Goal: Task Accomplishment & Management: Use online tool/utility

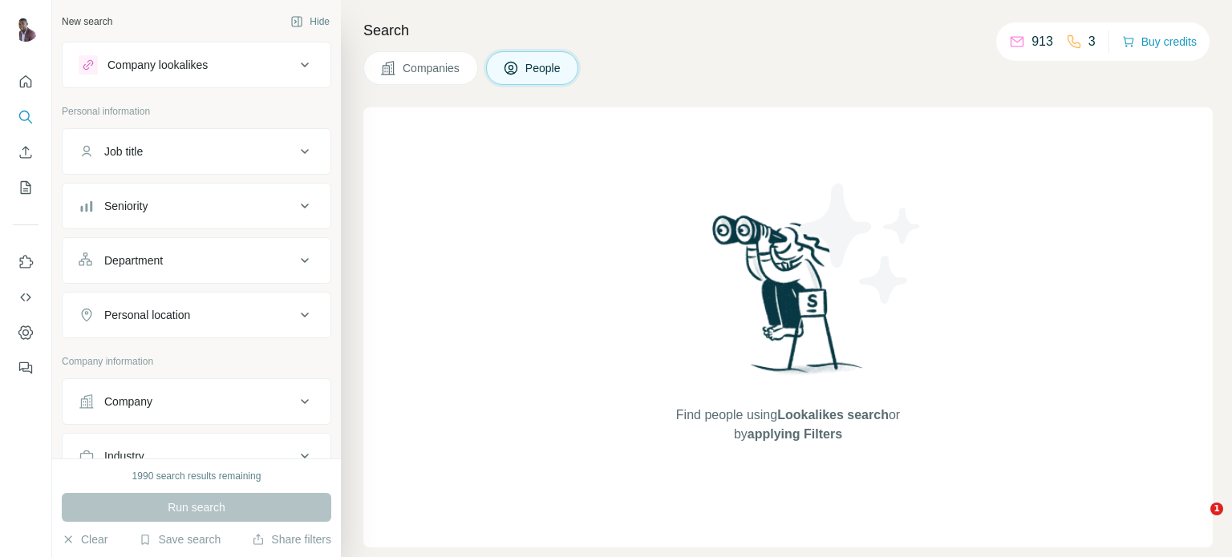
click at [295, 149] on icon at bounding box center [304, 151] width 19 height 19
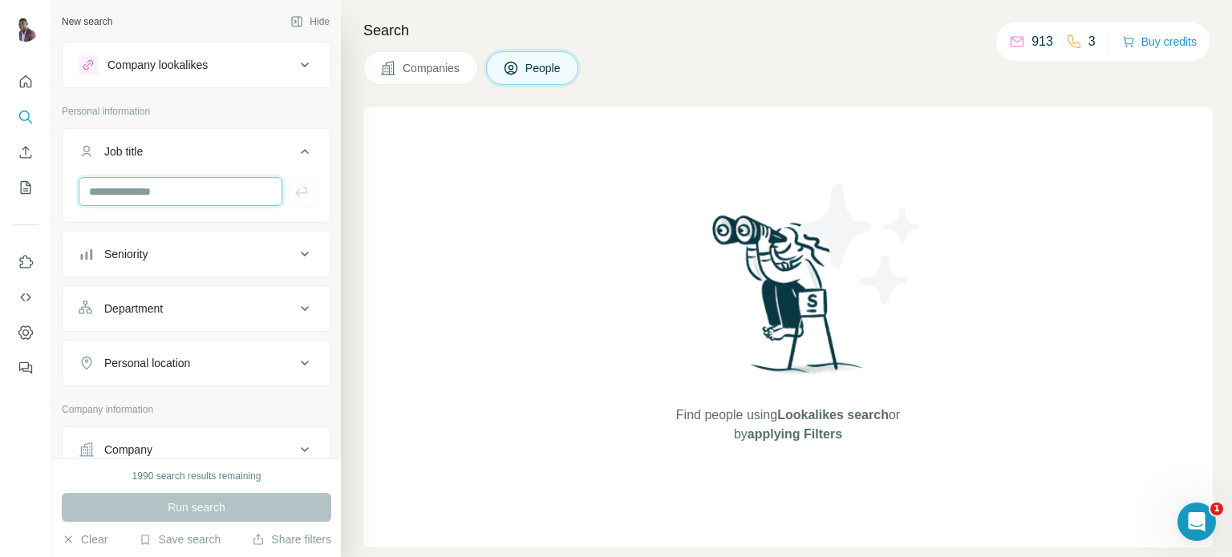
click at [196, 183] on input "text" at bounding box center [181, 191] width 204 height 29
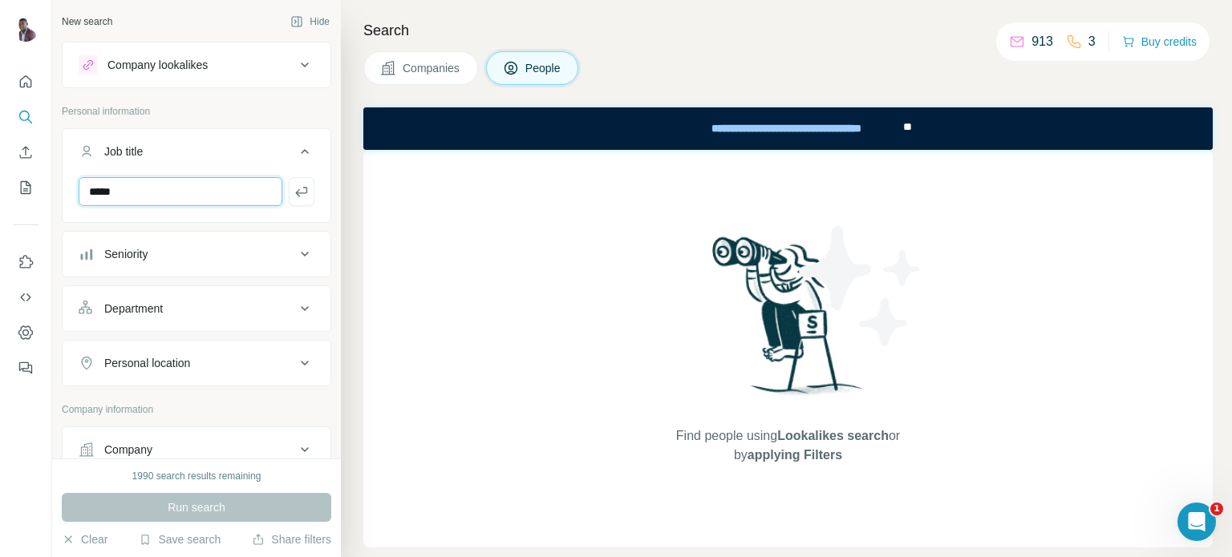
click at [138, 197] on input "*****" at bounding box center [181, 191] width 204 height 29
type input "**********"
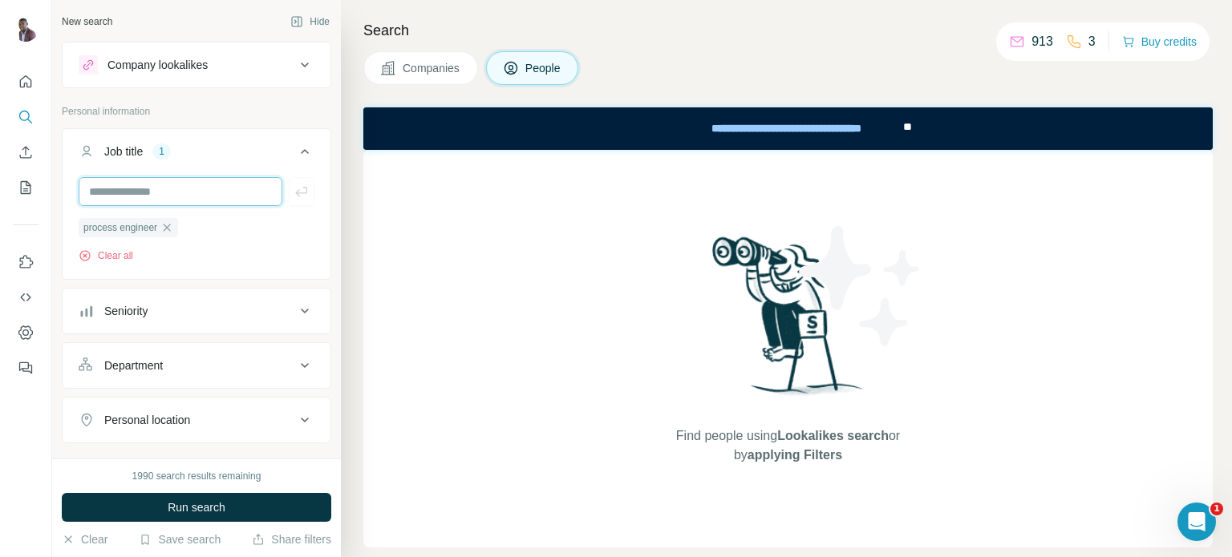
click at [141, 197] on input "text" at bounding box center [181, 191] width 204 height 29
type input "***"
click at [187, 185] on input "text" at bounding box center [181, 191] width 204 height 29
type input "********"
click at [135, 185] on input "text" at bounding box center [181, 191] width 204 height 29
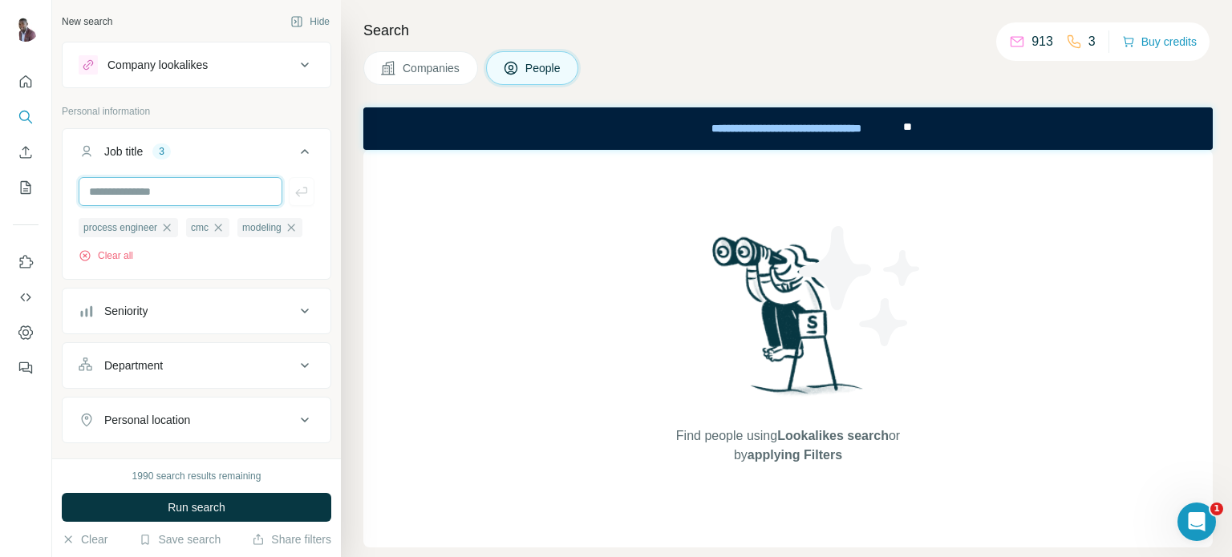
type input "*"
type input "****"
click at [175, 188] on input "text" at bounding box center [181, 191] width 204 height 29
paste input "**********"
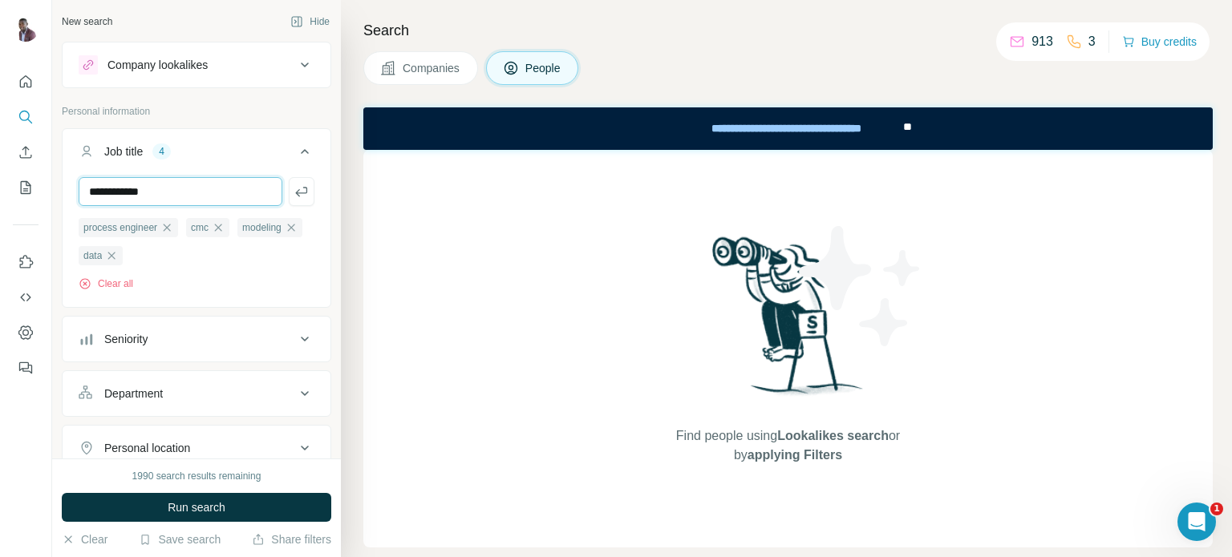
type input "**********"
click at [258, 343] on div "Seniority" at bounding box center [187, 339] width 217 height 16
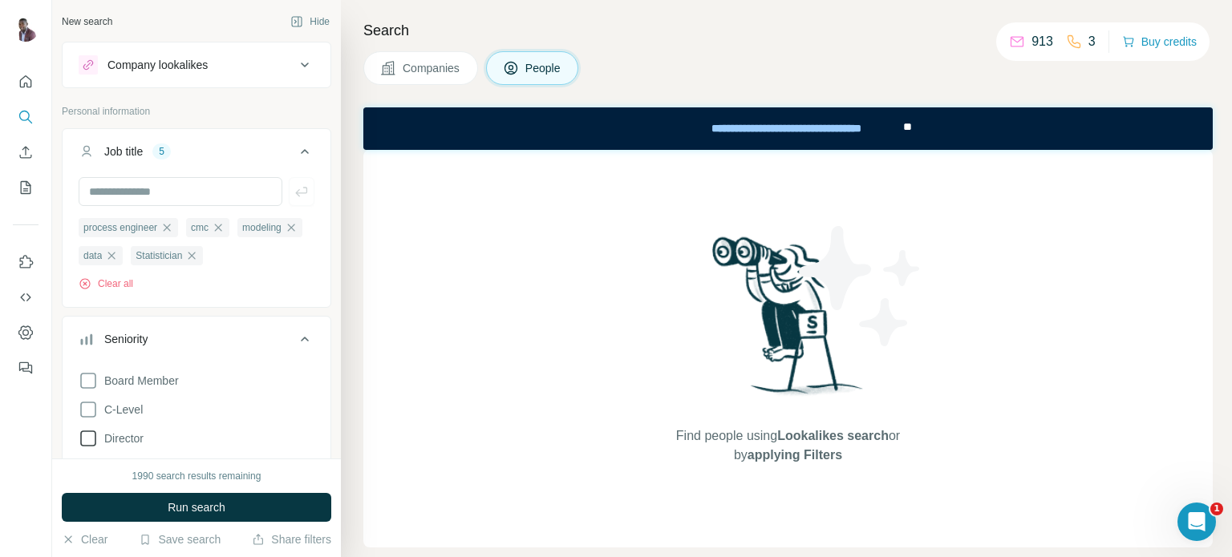
click at [132, 436] on span "Director" at bounding box center [121, 439] width 46 height 16
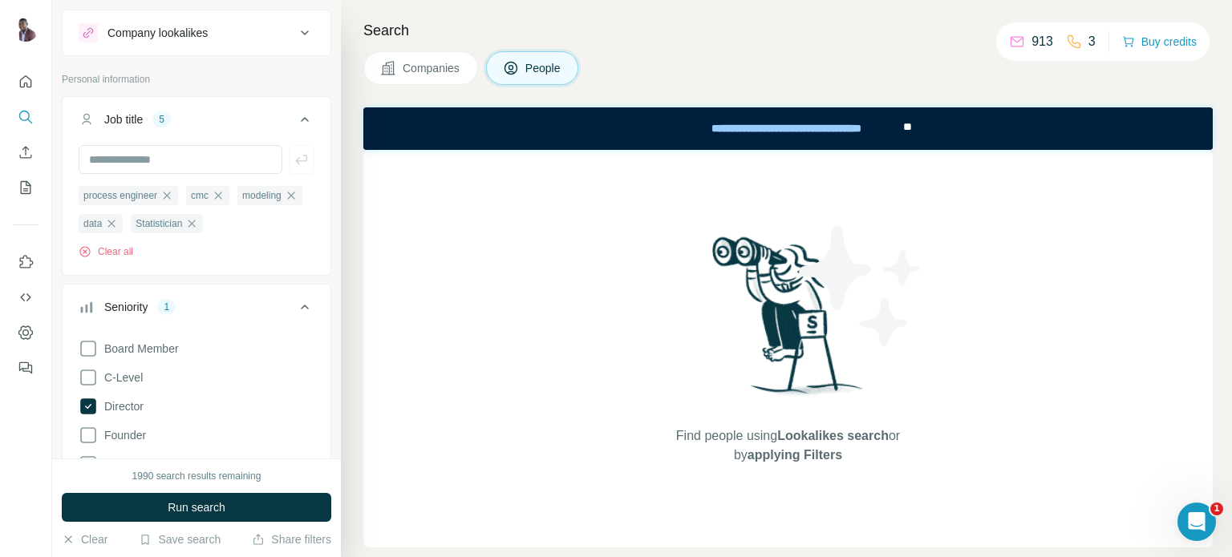
scroll to position [64, 0]
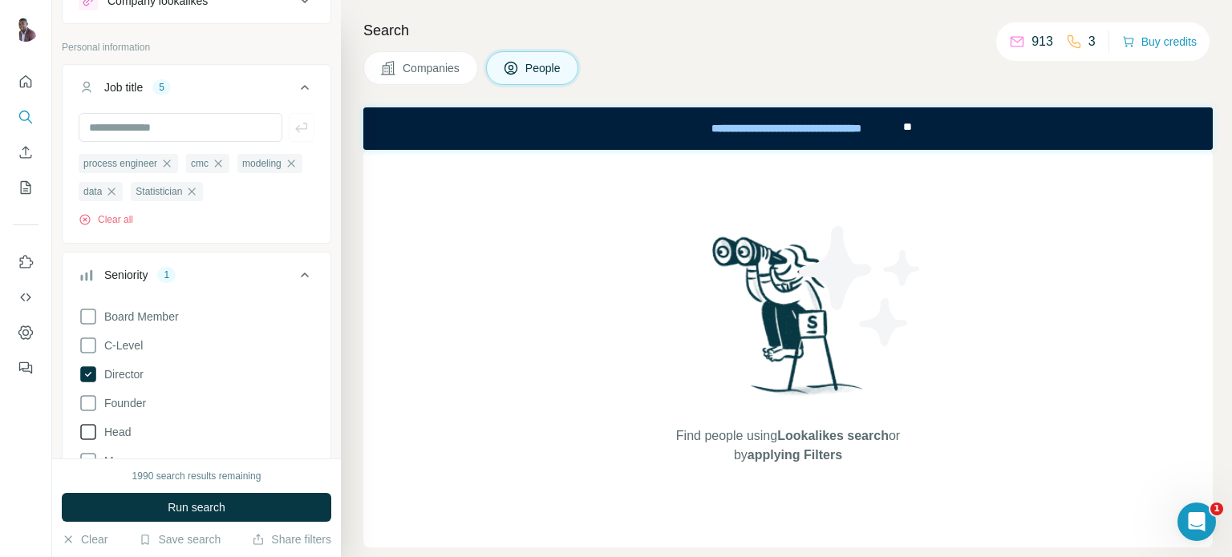
click at [115, 423] on label "Head" at bounding box center [105, 432] width 52 height 19
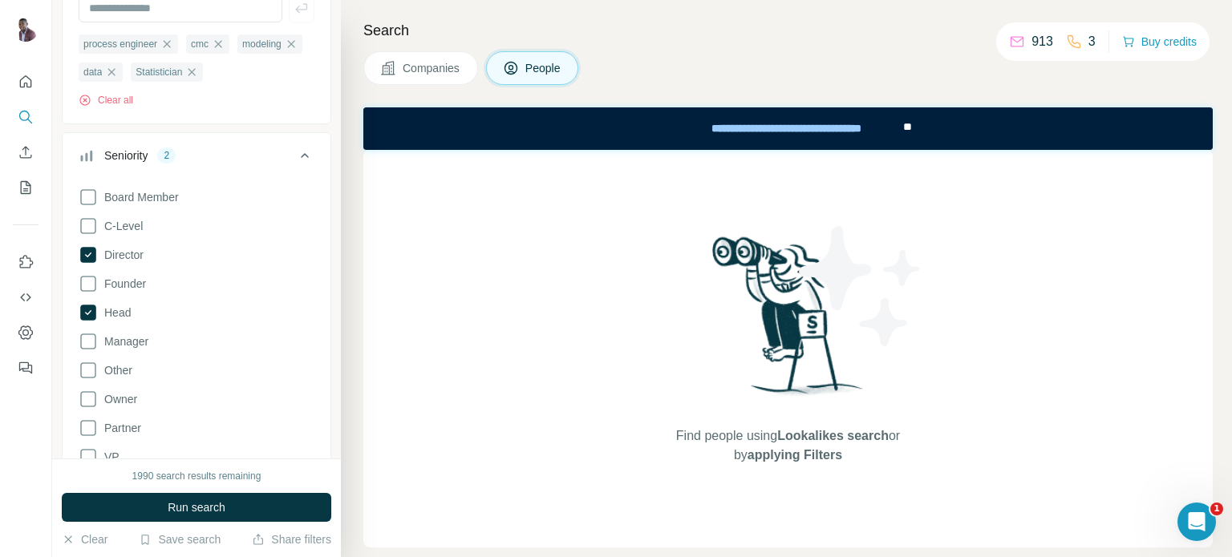
scroll to position [192, 0]
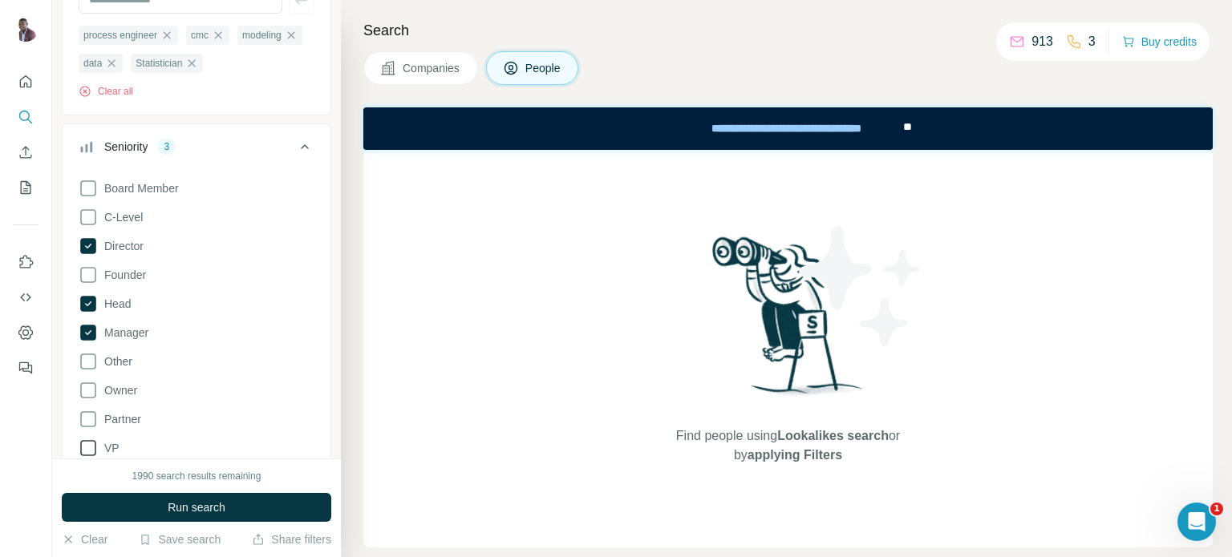
click at [106, 440] on label "VP" at bounding box center [99, 448] width 41 height 19
click at [295, 150] on icon at bounding box center [304, 146] width 19 height 19
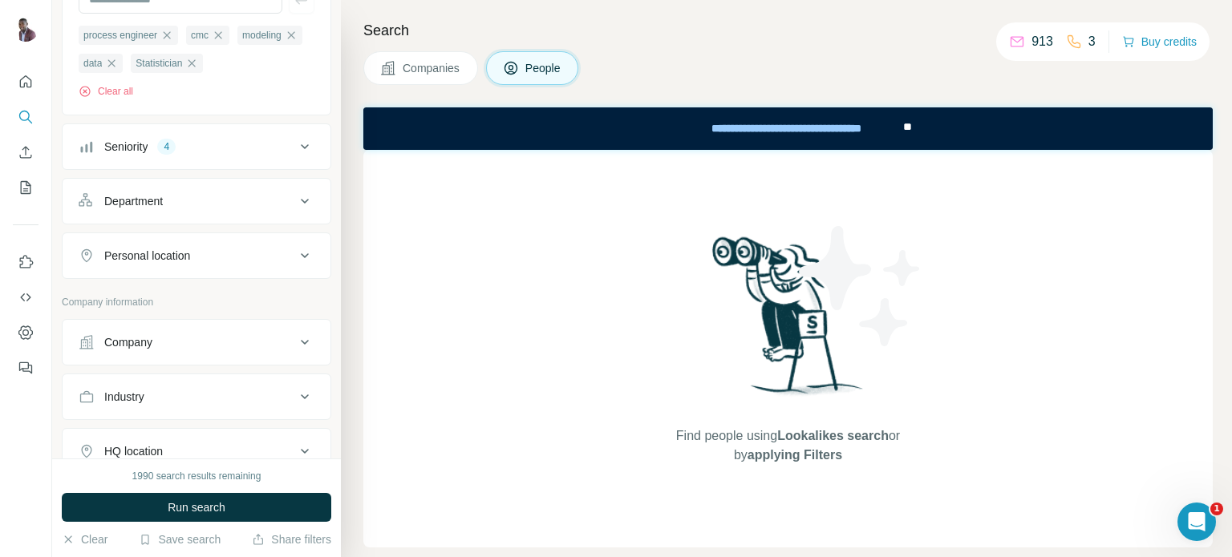
click at [295, 390] on icon at bounding box center [304, 396] width 19 height 19
click at [192, 433] on input at bounding box center [188, 437] width 198 height 18
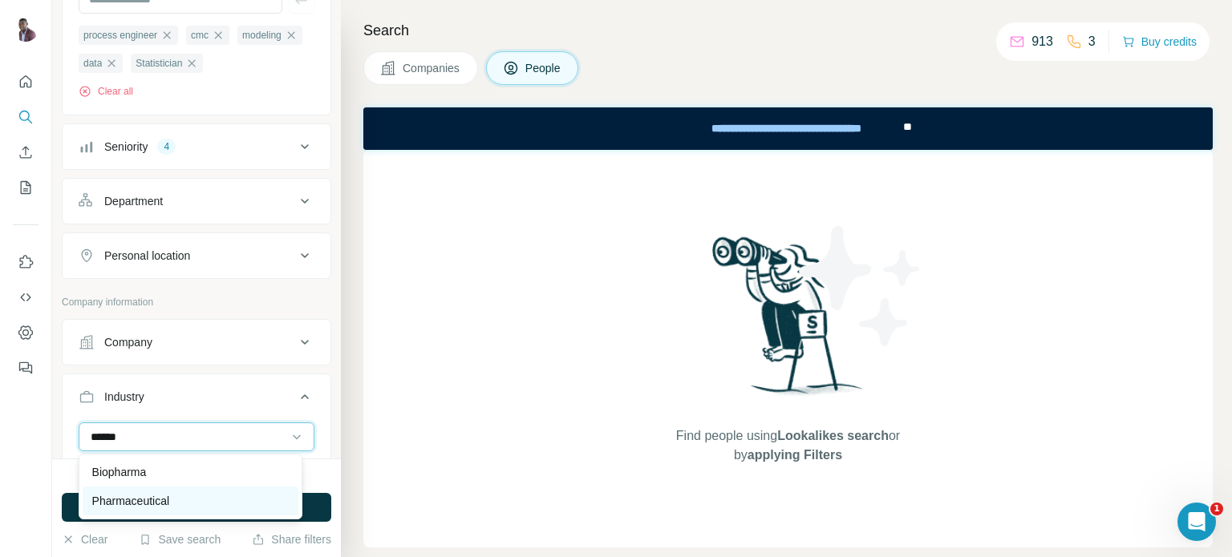
type input "******"
click at [157, 504] on p "Pharmaceutical" at bounding box center [131, 501] width 78 height 16
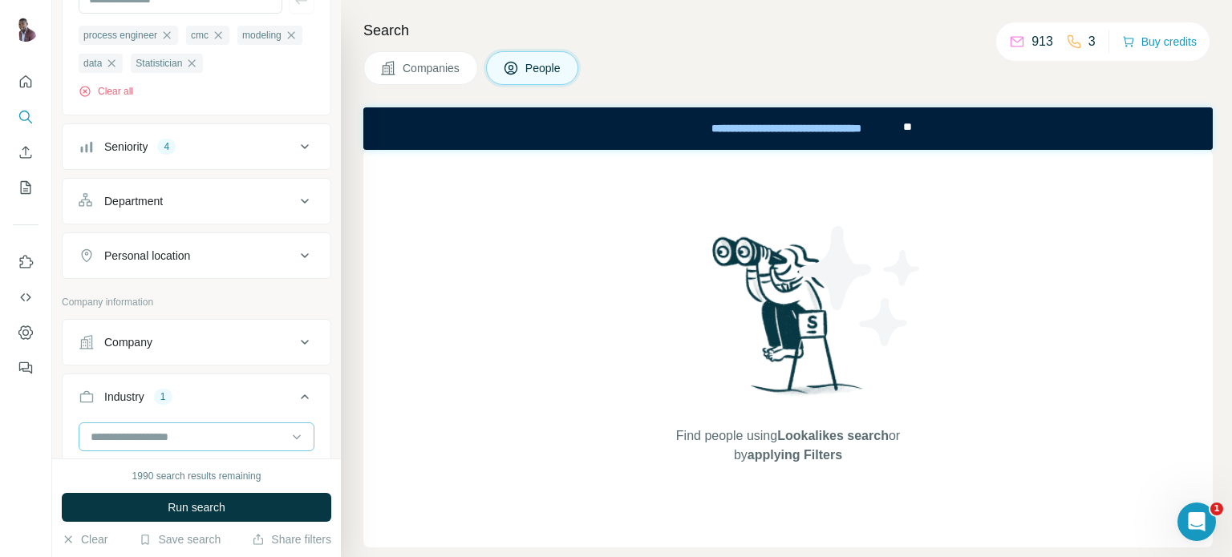
click at [128, 434] on input at bounding box center [188, 437] width 198 height 18
type input "****"
click at [132, 476] on p "Biopharma" at bounding box center [119, 472] width 55 height 16
click at [169, 438] on input at bounding box center [188, 437] width 198 height 18
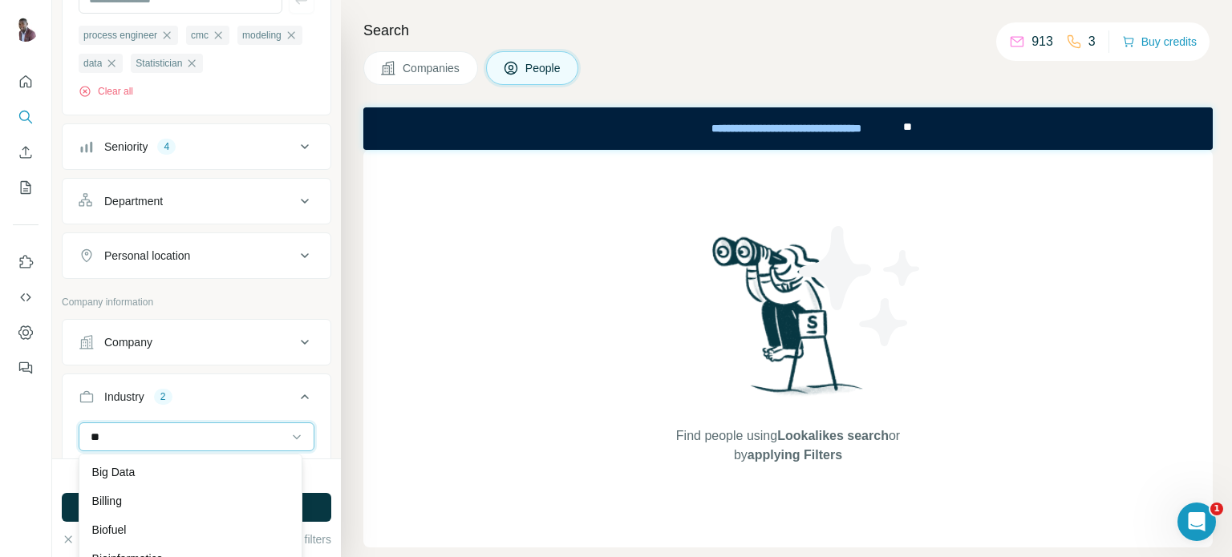
type input "***"
click at [153, 436] on input "***" at bounding box center [188, 437] width 198 height 18
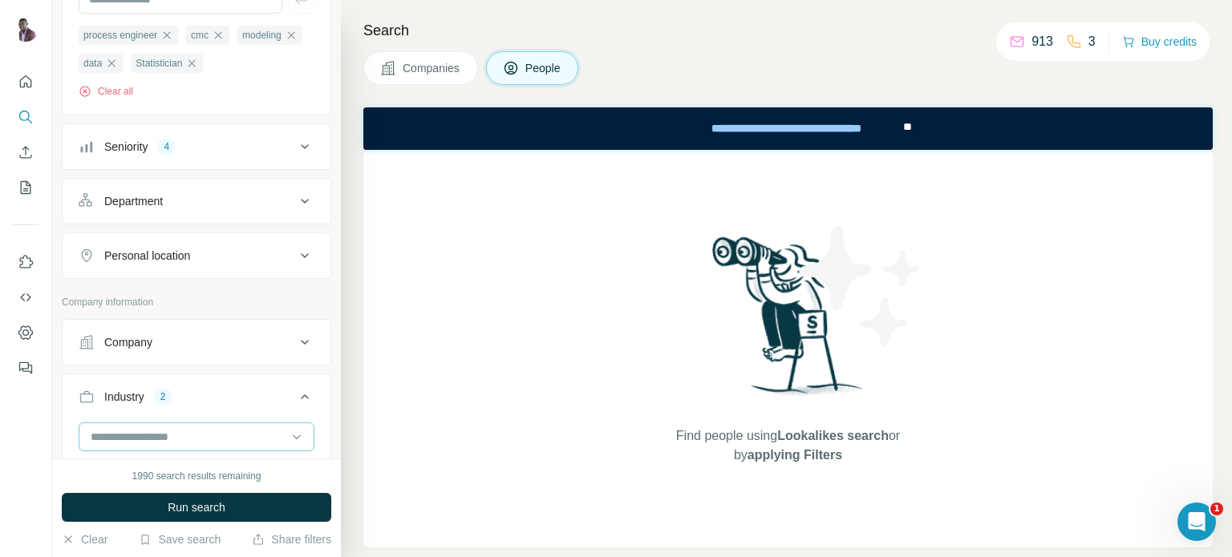
click at [152, 436] on input at bounding box center [188, 437] width 198 height 18
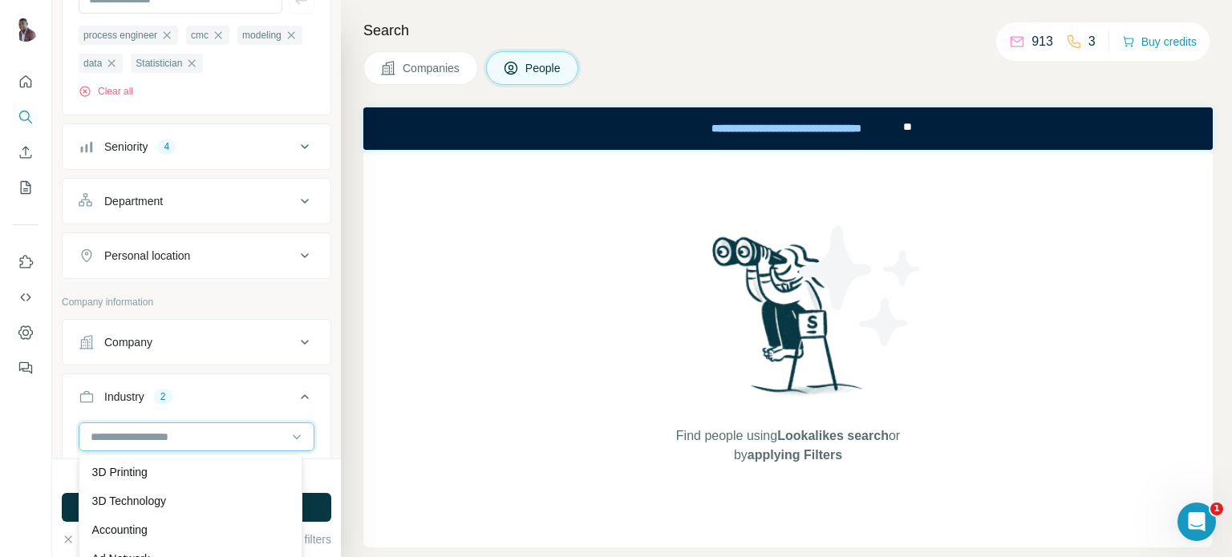
type input "*"
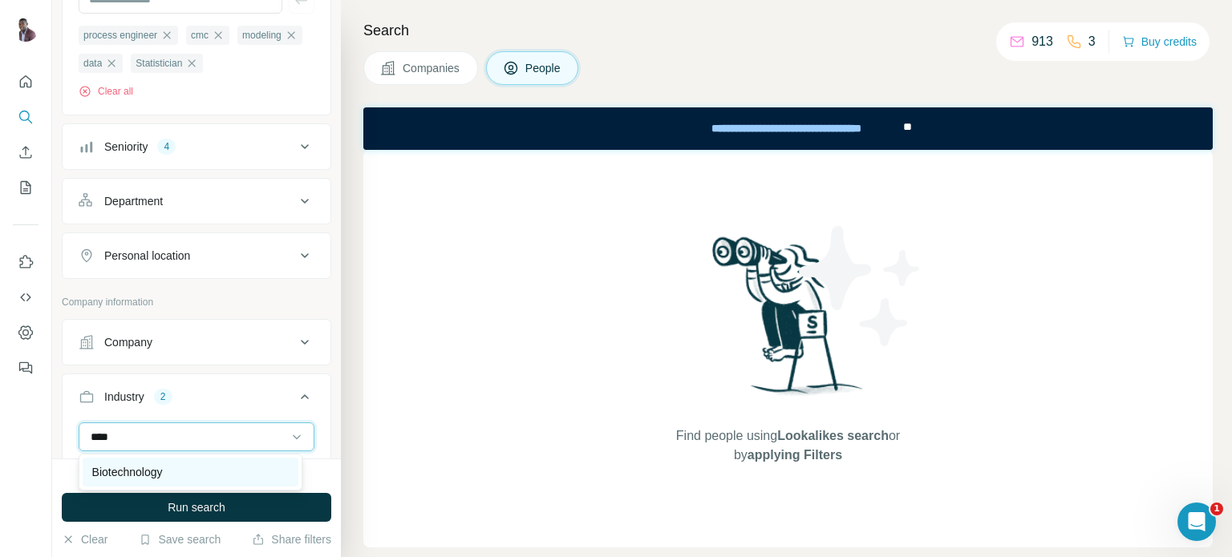
type input "****"
click at [144, 471] on p "Biotechnology" at bounding box center [127, 472] width 71 height 16
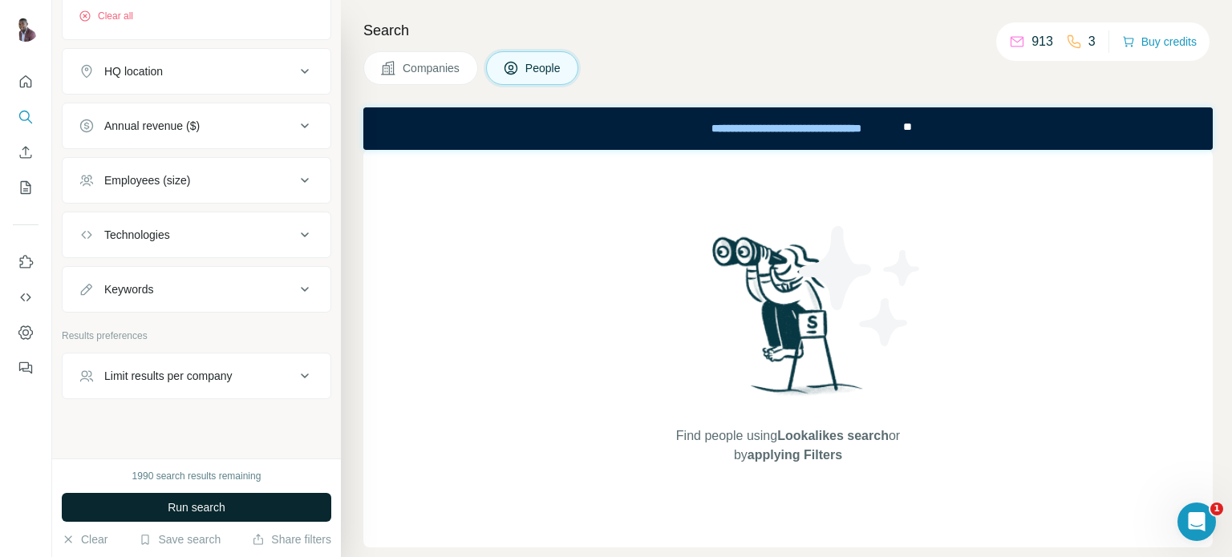
scroll to position [718, 0]
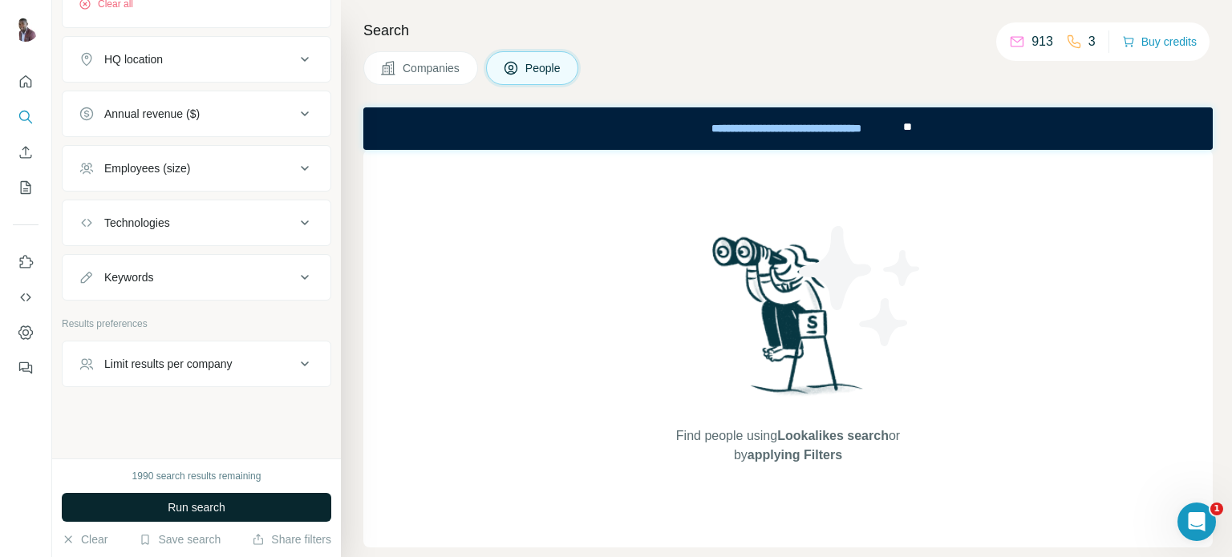
click at [239, 500] on button "Run search" at bounding box center [196, 507] width 269 height 29
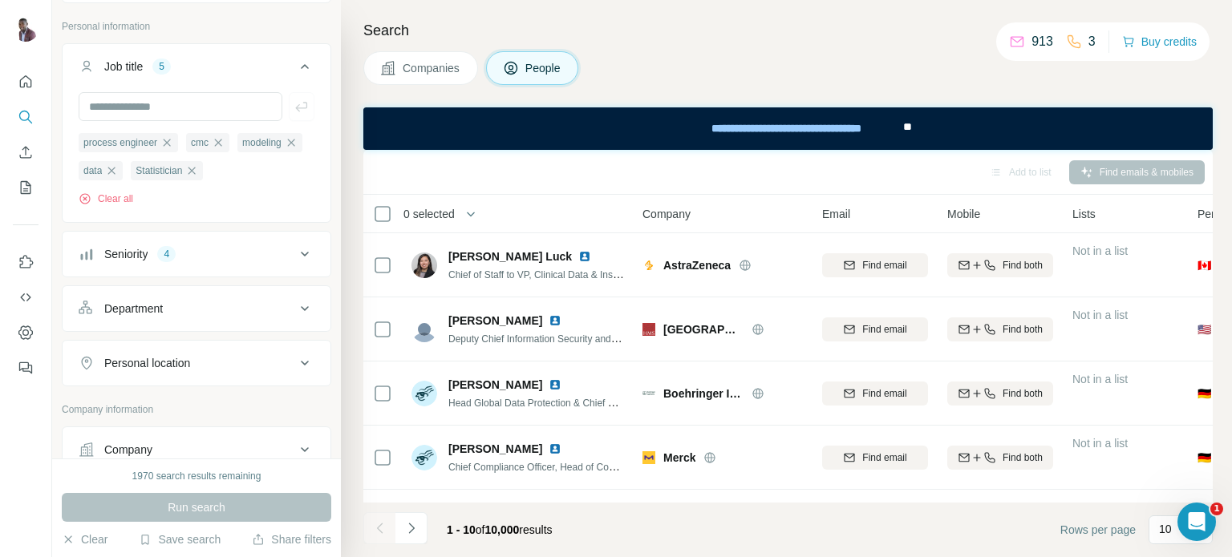
scroll to position [83, 0]
click at [118, 169] on icon "button" at bounding box center [111, 172] width 13 height 13
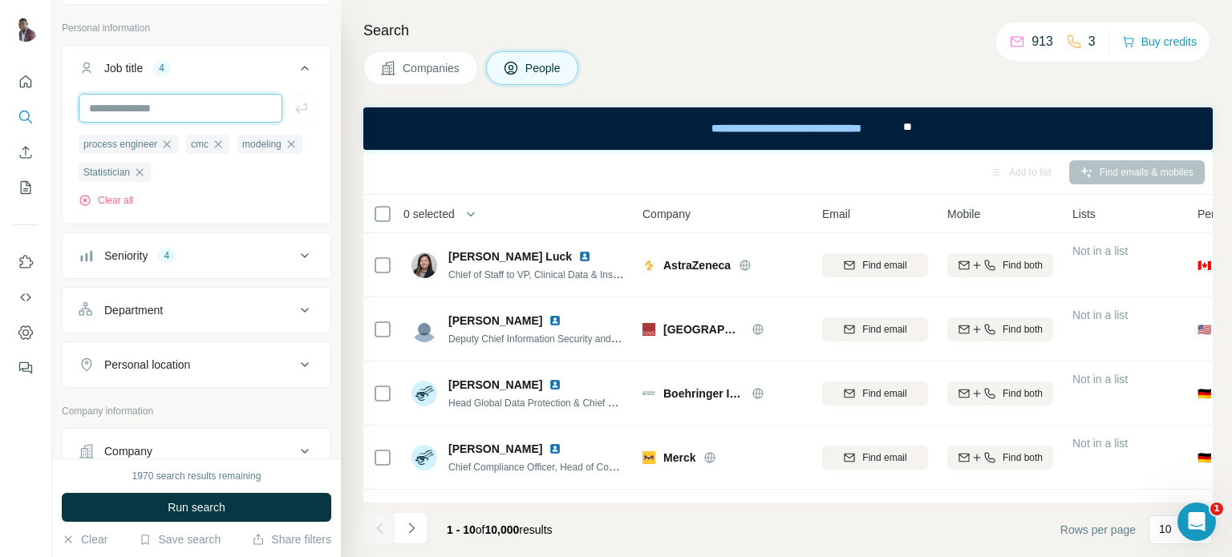
click at [215, 108] on input "text" at bounding box center [181, 108] width 204 height 29
type input "**********"
click at [295, 320] on icon at bounding box center [304, 310] width 19 height 19
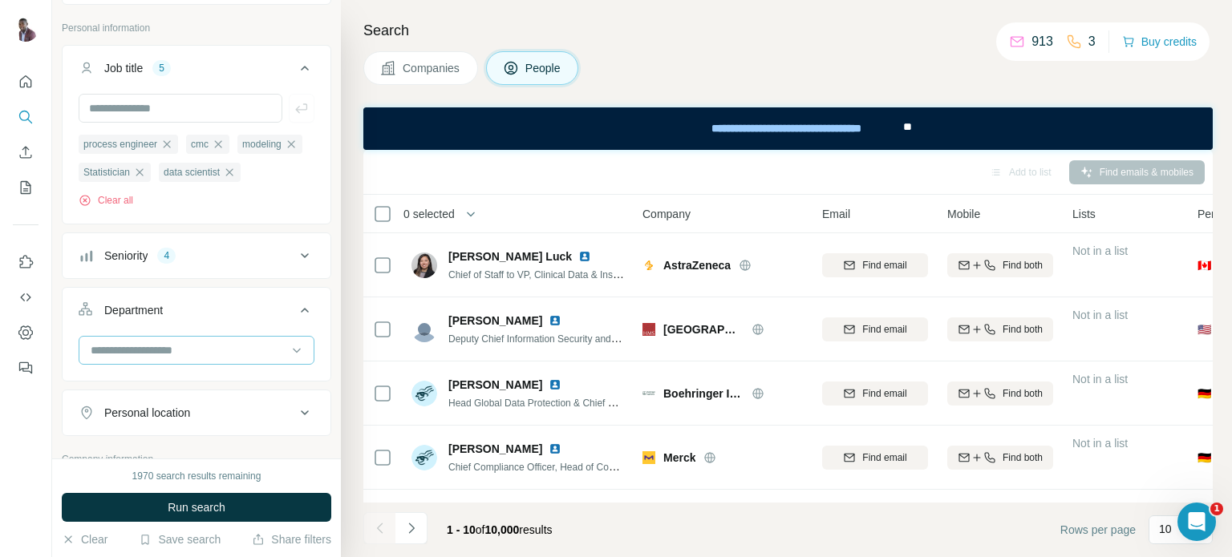
click at [177, 359] on input at bounding box center [188, 351] width 198 height 18
click at [343, 423] on div "Search Companies People Add to list Find emails & mobiles 0 selected People Com…" at bounding box center [786, 278] width 891 height 557
click at [267, 506] on button "Run search" at bounding box center [196, 507] width 269 height 29
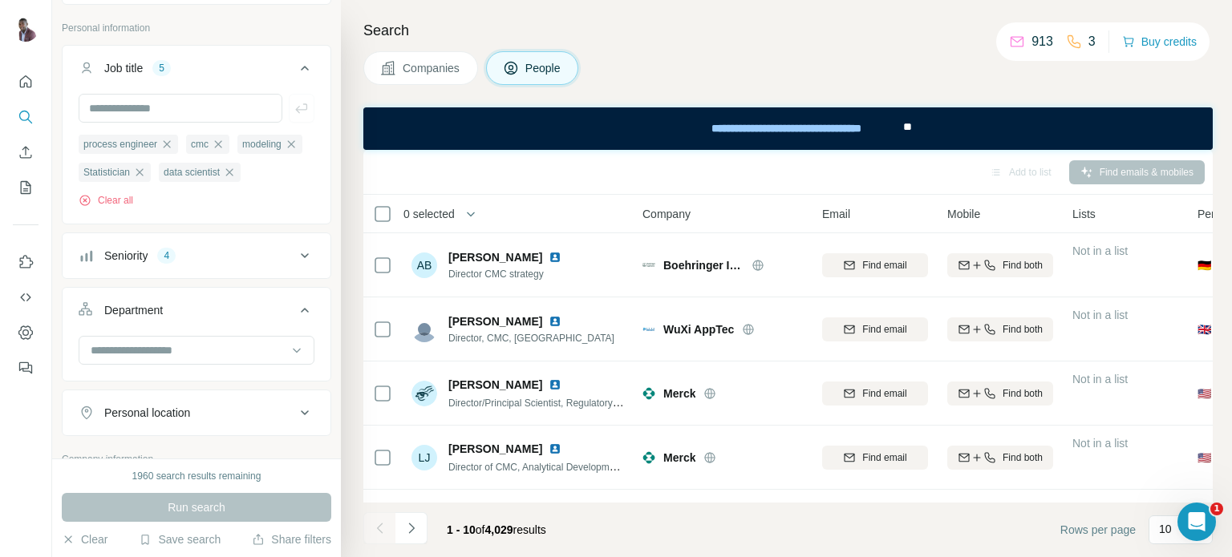
click at [351, 355] on div "Search Companies People Add to list Find emails & mobiles 0 selected People Com…" at bounding box center [786, 278] width 891 height 557
click at [1168, 536] on p "10" at bounding box center [1165, 529] width 13 height 16
click at [1185, 411] on div "60" at bounding box center [1180, 407] width 37 height 16
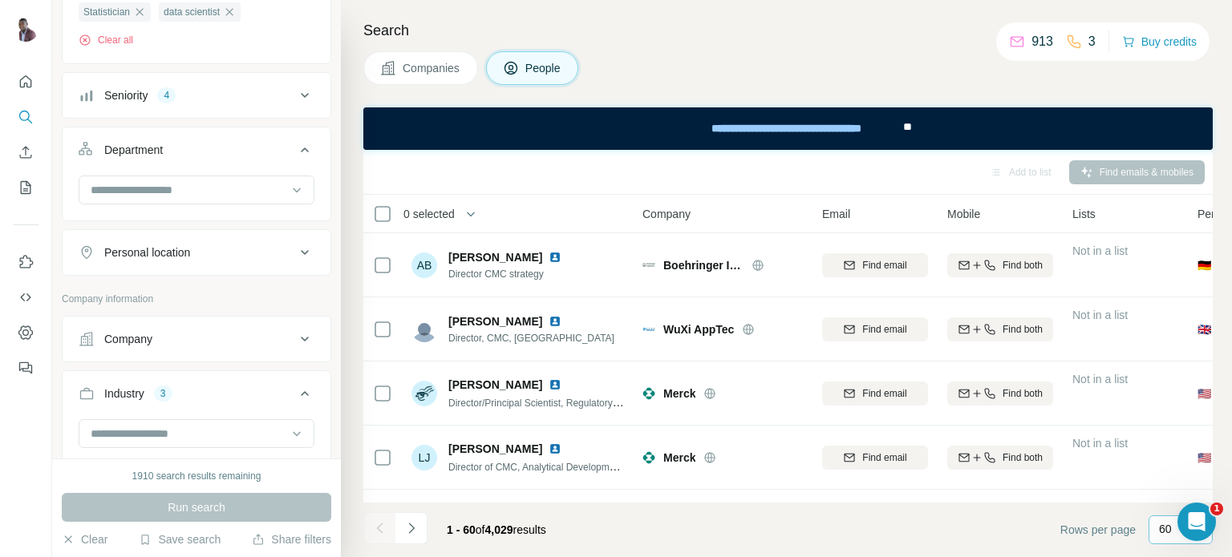
scroll to position [308, 0]
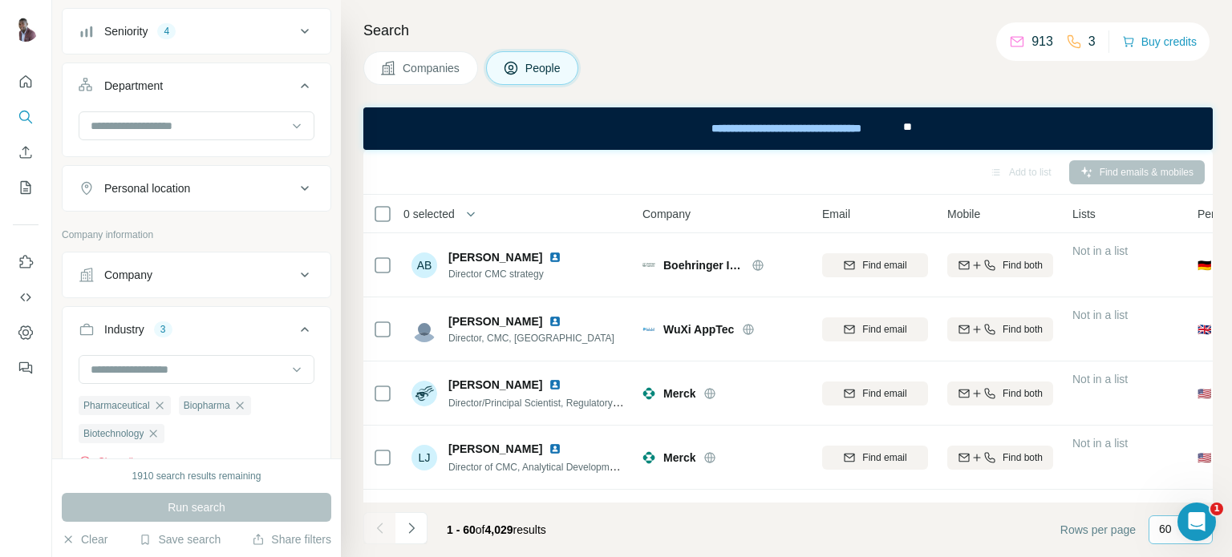
click at [296, 198] on icon at bounding box center [304, 188] width 19 height 19
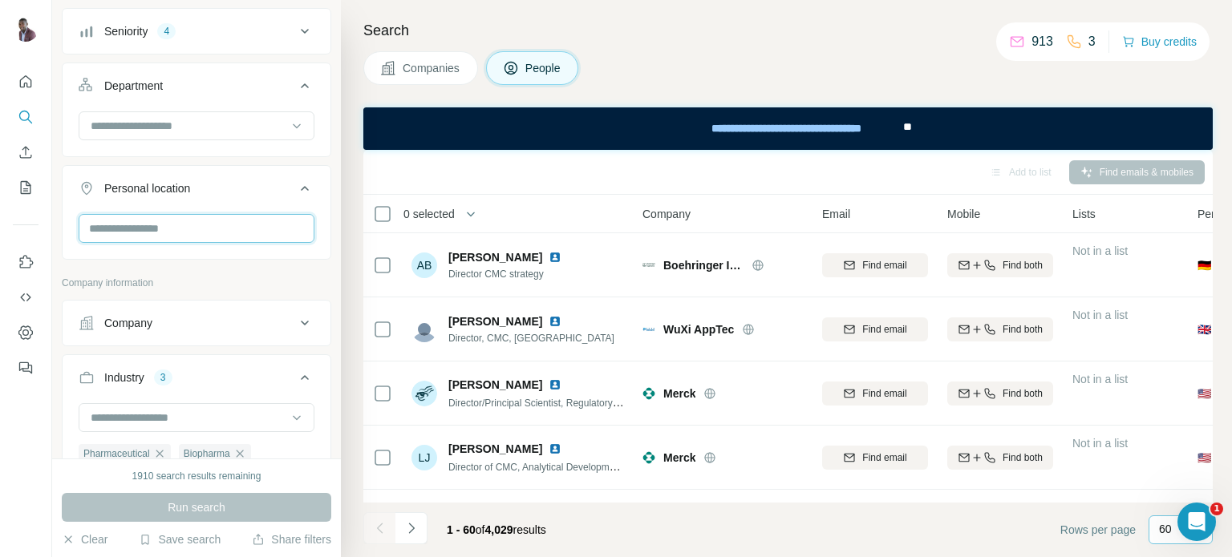
click at [188, 243] on input "text" at bounding box center [197, 228] width 236 height 29
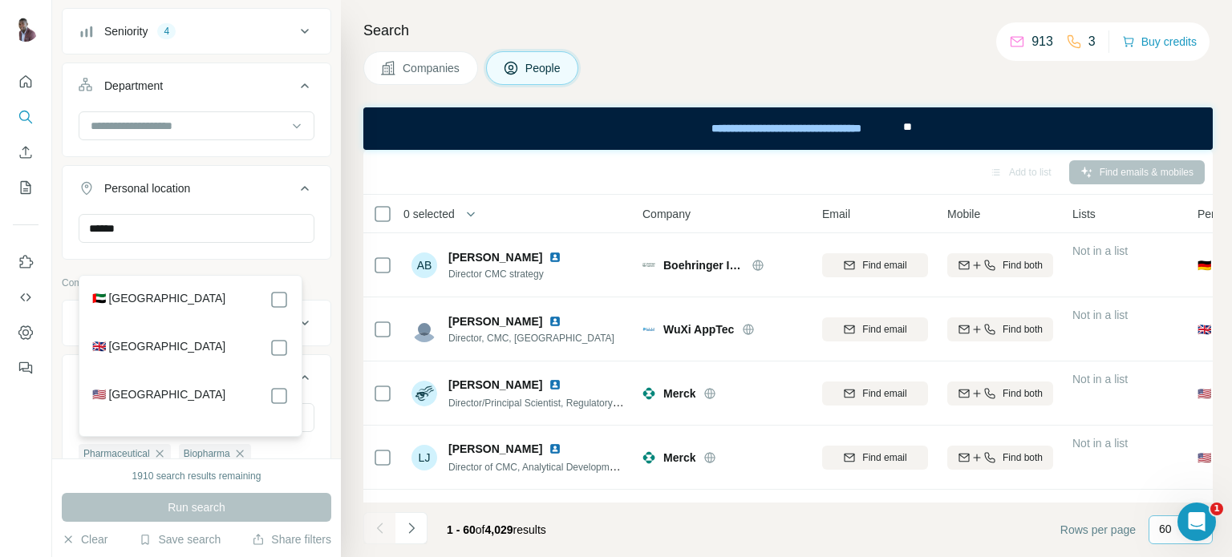
click at [143, 391] on label "🇺🇸 [GEOGRAPHIC_DATA]" at bounding box center [159, 396] width 134 height 19
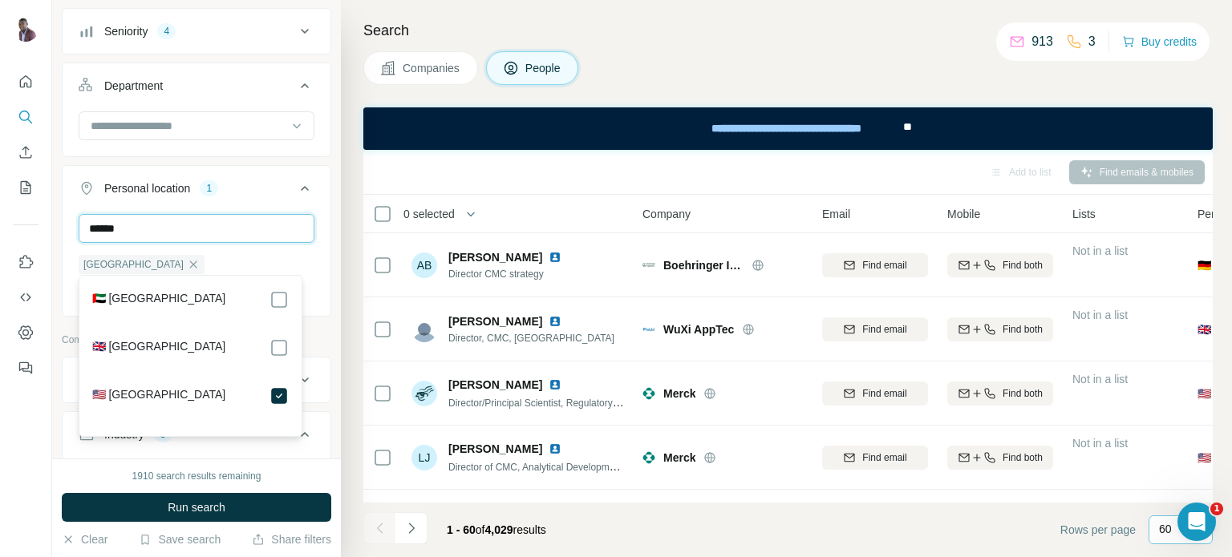
click at [190, 243] on input "******" at bounding box center [197, 228] width 236 height 29
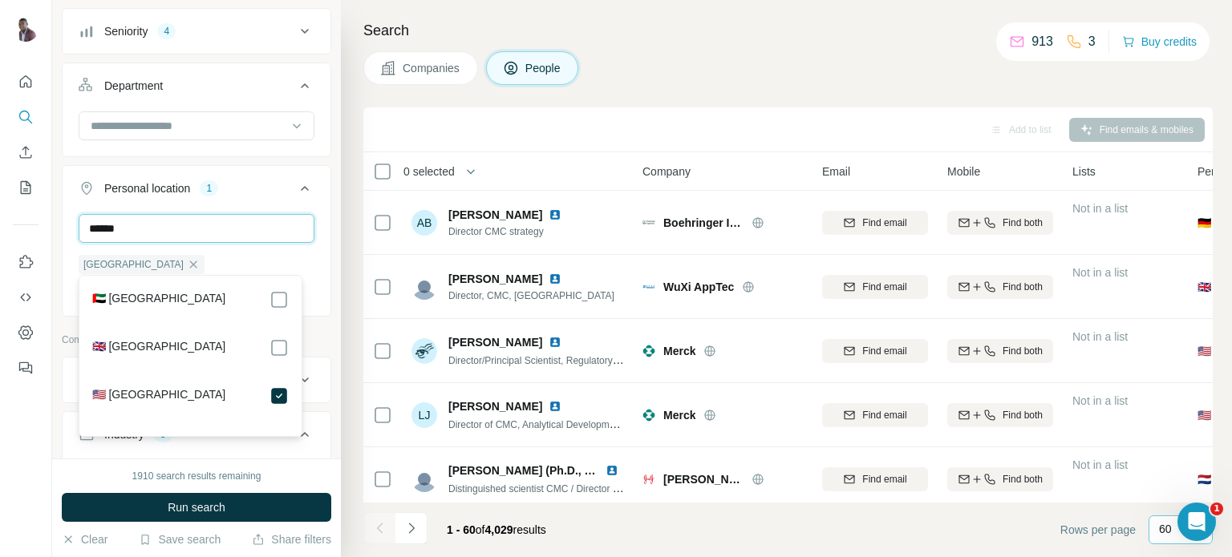
click at [190, 243] on input "******" at bounding box center [197, 228] width 236 height 29
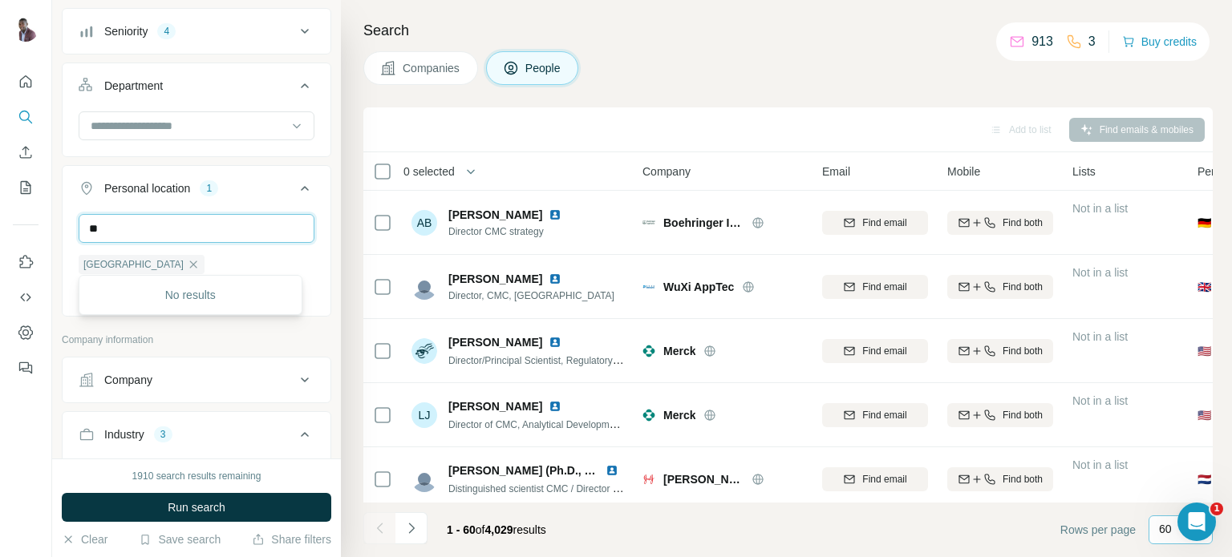
type input "*"
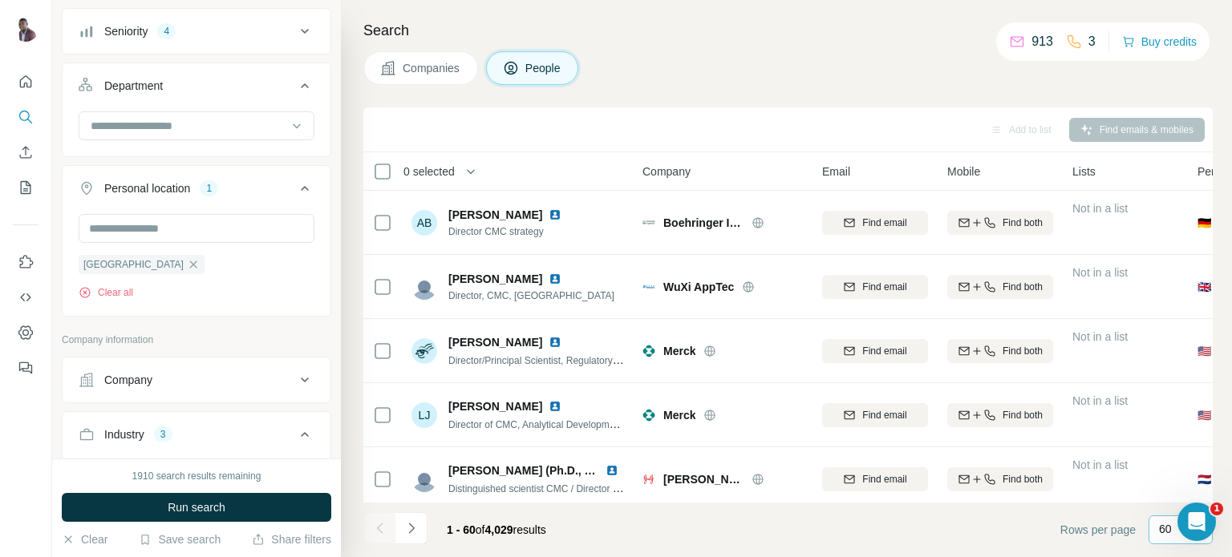
click at [363, 326] on td at bounding box center [382, 351] width 38 height 64
click at [245, 504] on button "Run search" at bounding box center [196, 507] width 269 height 29
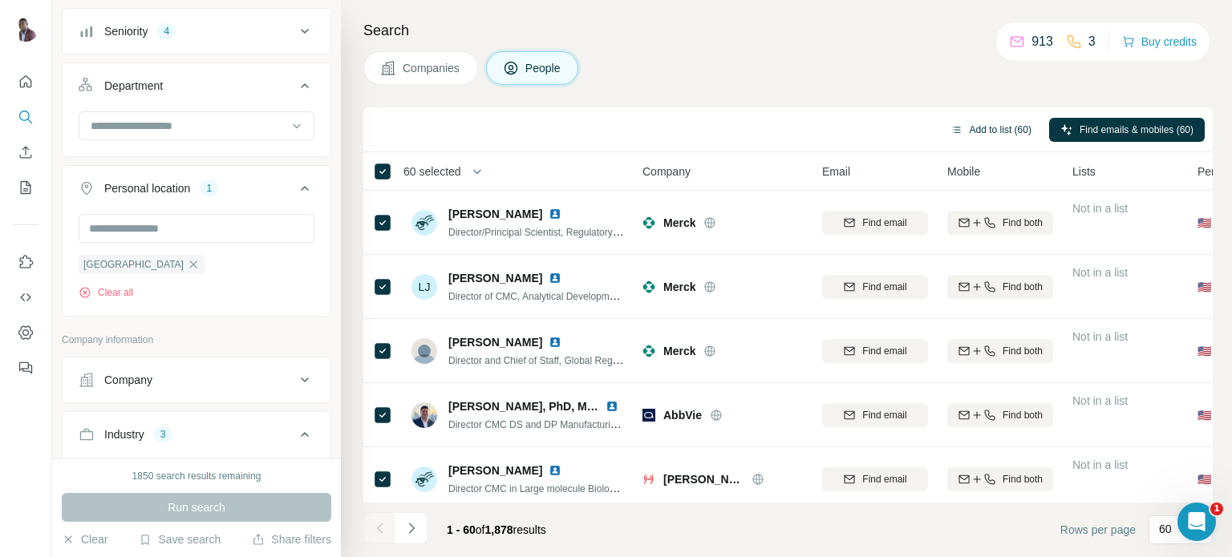
click at [987, 132] on button "Add to list (60)" at bounding box center [990, 130] width 103 height 24
click at [991, 132] on button "Add to list (60)" at bounding box center [990, 130] width 103 height 24
click at [962, 125] on button "Add to list (60)" at bounding box center [990, 130] width 103 height 24
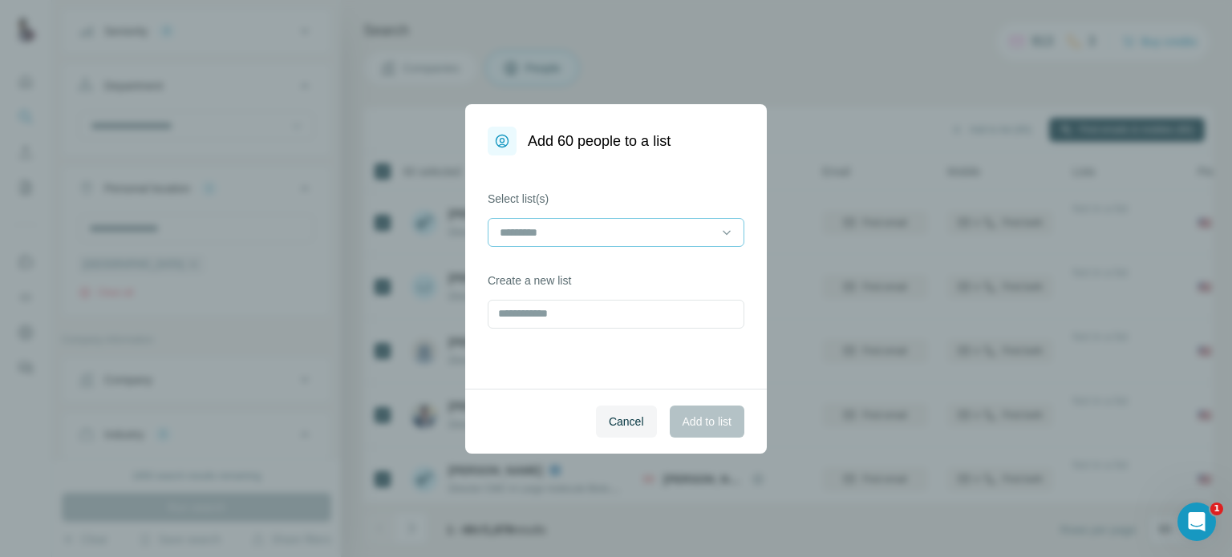
click at [704, 236] on input at bounding box center [606, 233] width 217 height 18
type input "*****"
click at [744, 182] on div "Select list(s) Create a new list" at bounding box center [616, 272] width 302 height 233
click at [628, 236] on input at bounding box center [606, 233] width 217 height 18
click at [503, 359] on div "Select list(s) Create a new list" at bounding box center [616, 272] width 302 height 233
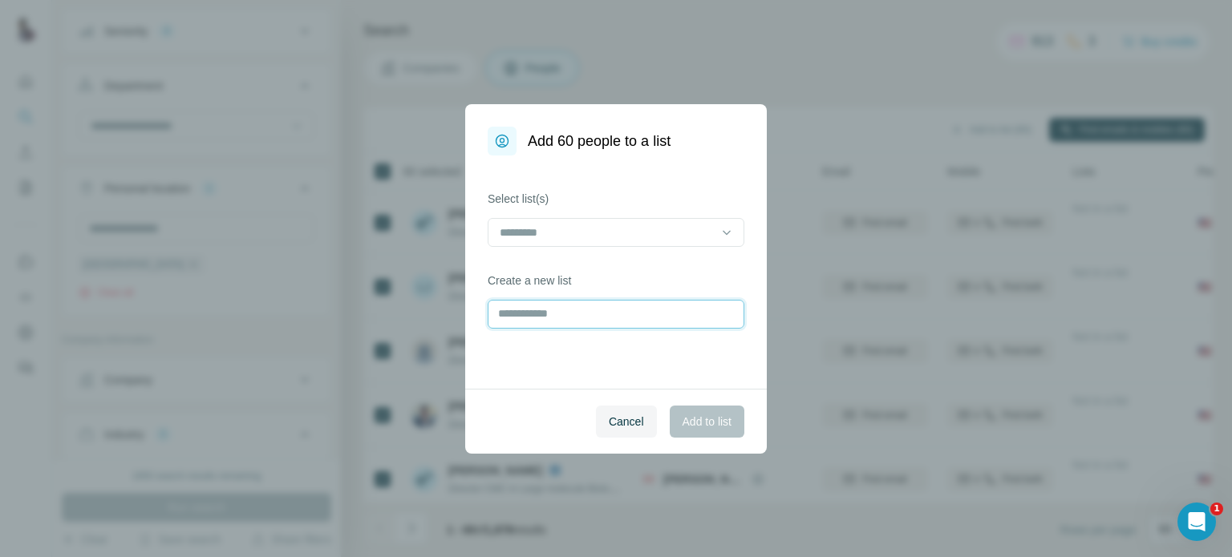
click at [515, 313] on input "text" at bounding box center [616, 314] width 257 height 29
type input "*****"
click at [703, 423] on span "Add to list" at bounding box center [707, 422] width 49 height 16
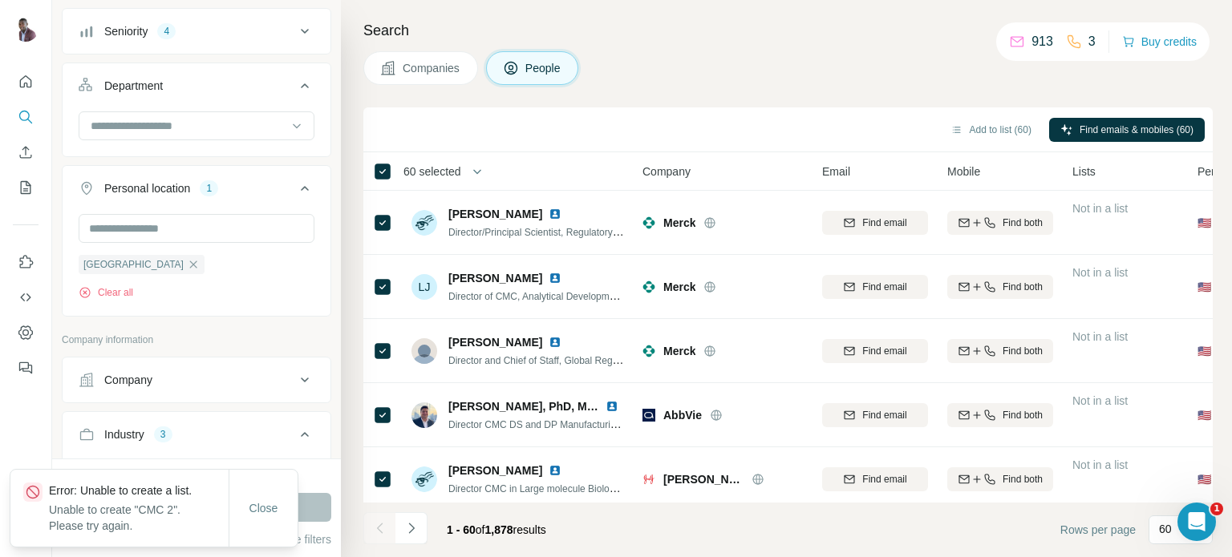
click at [1224, 429] on div "Search Companies People Add to list (60) Find emails & mobiles (60) 60 selected…" at bounding box center [786, 278] width 891 height 557
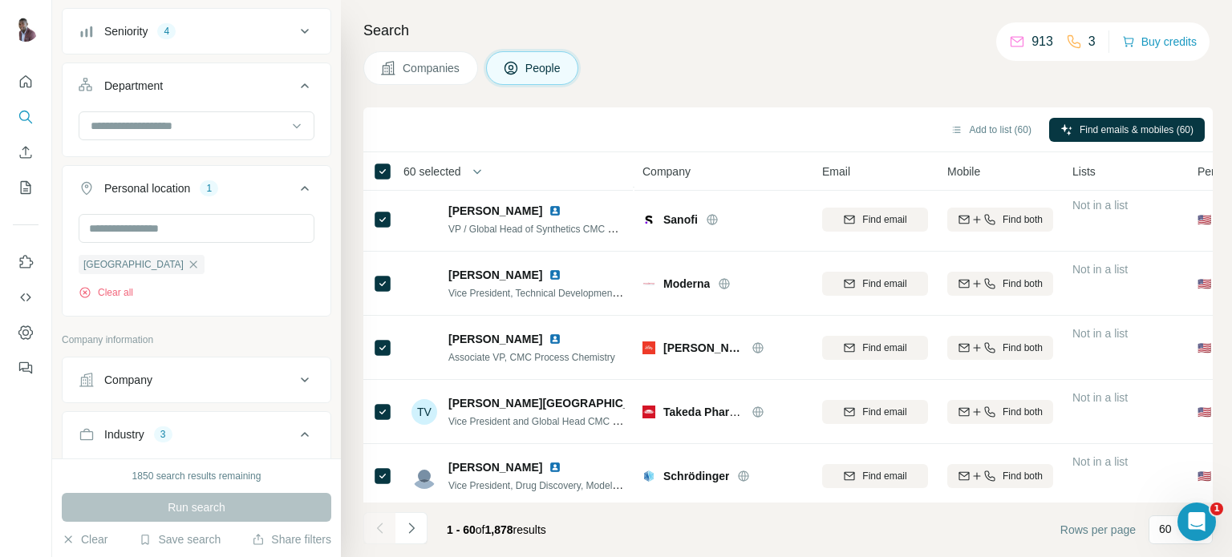
scroll to position [3545, 0]
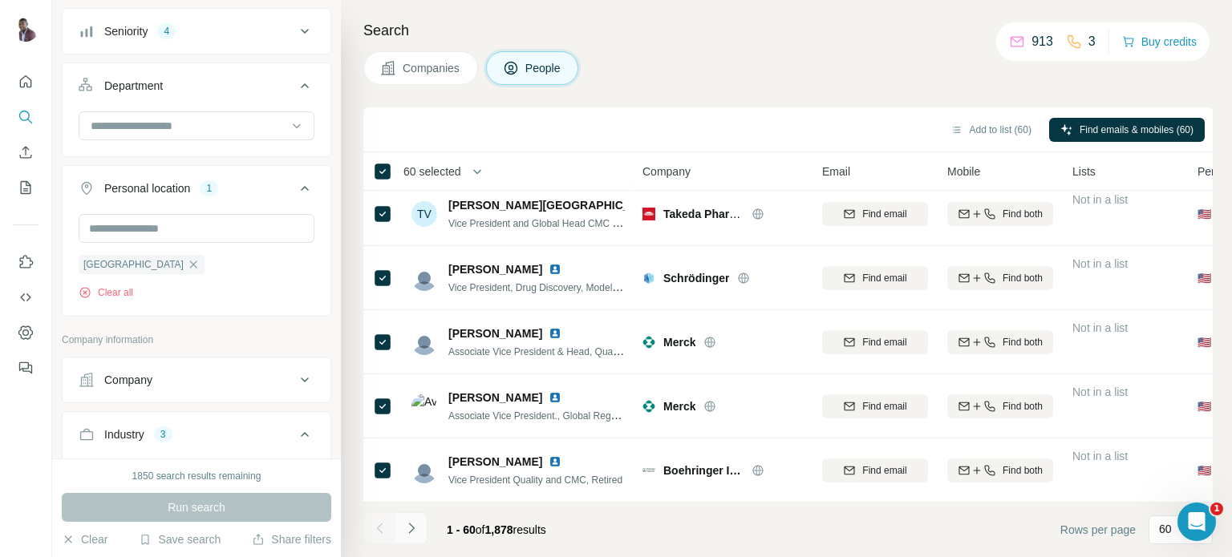
click at [410, 533] on icon "Navigate to next page" at bounding box center [411, 528] width 6 height 10
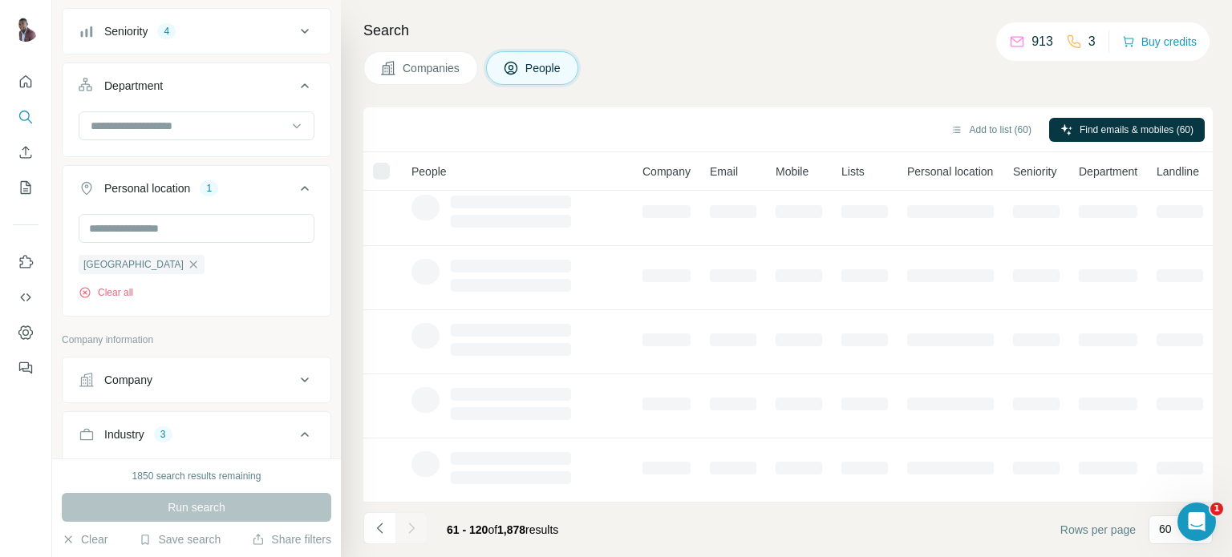
scroll to position [337, 0]
click at [385, 168] on div at bounding box center [381, 171] width 17 height 17
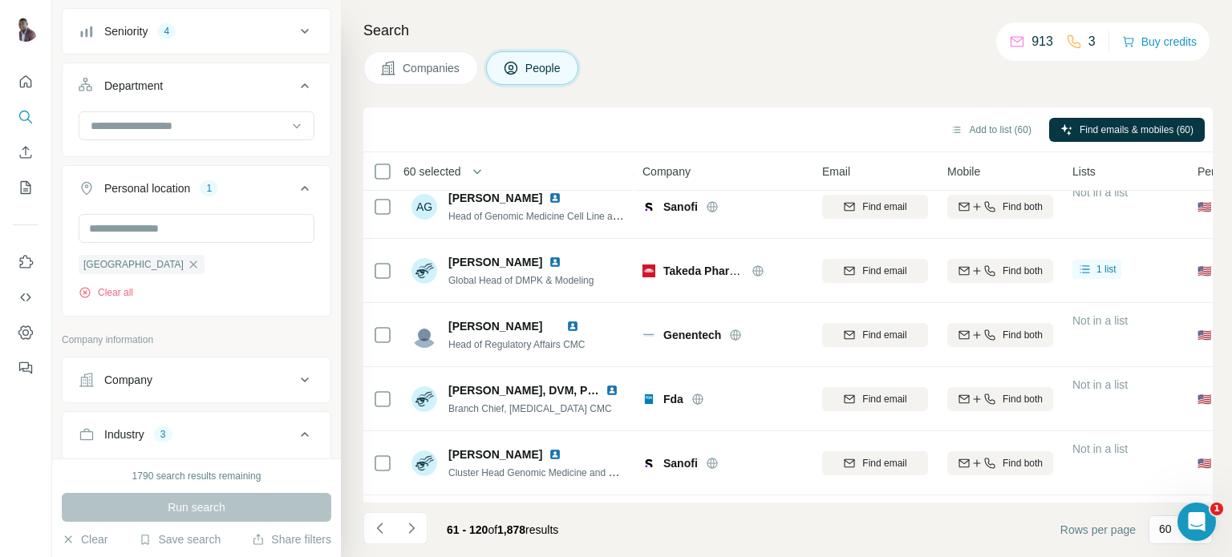
scroll to position [3545, 0]
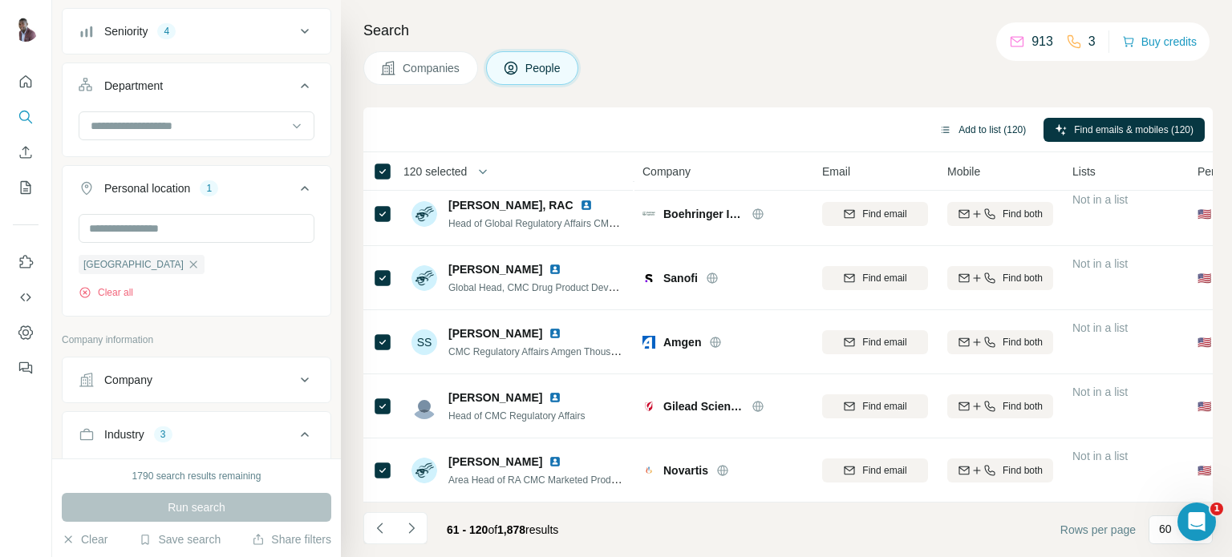
click at [985, 128] on button "Add to list (120)" at bounding box center [982, 130] width 109 height 24
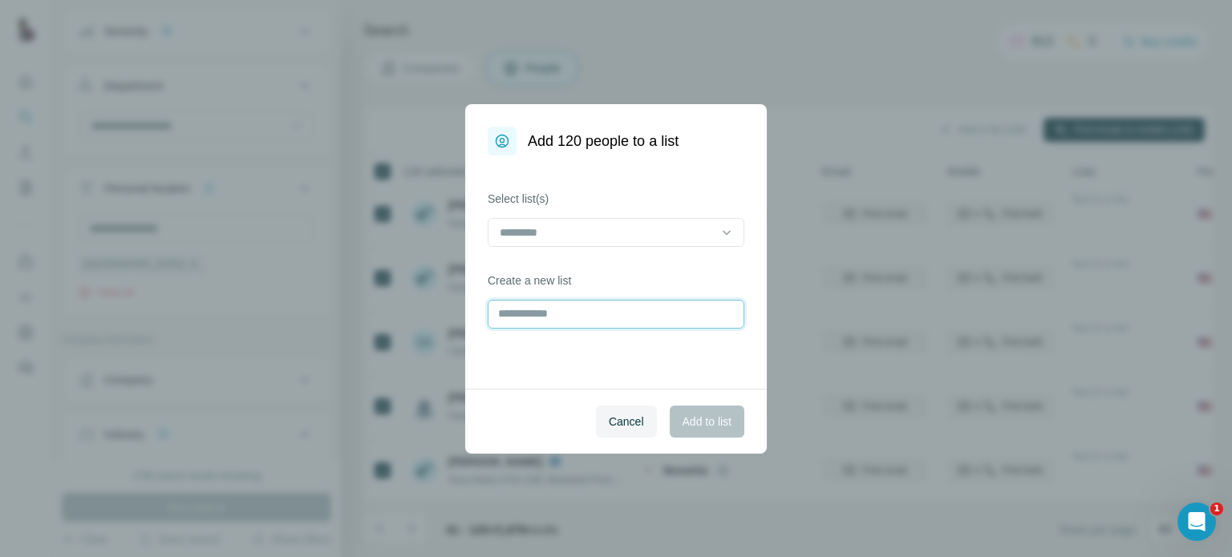
click at [574, 307] on input "text" at bounding box center [616, 314] width 257 height 29
click at [623, 237] on input at bounding box center [606, 233] width 217 height 18
click at [595, 235] on input at bounding box center [606, 233] width 217 height 18
click at [536, 310] on input "text" at bounding box center [616, 314] width 257 height 29
click at [578, 229] on input at bounding box center [606, 233] width 217 height 18
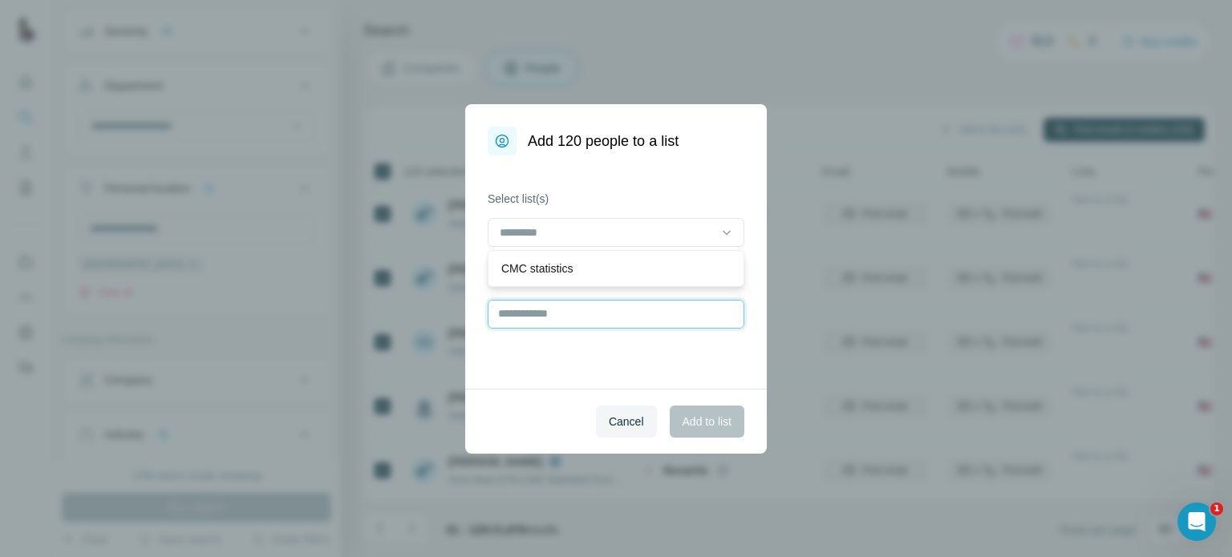
click at [548, 316] on input "text" at bounding box center [616, 314] width 257 height 29
type input "*****"
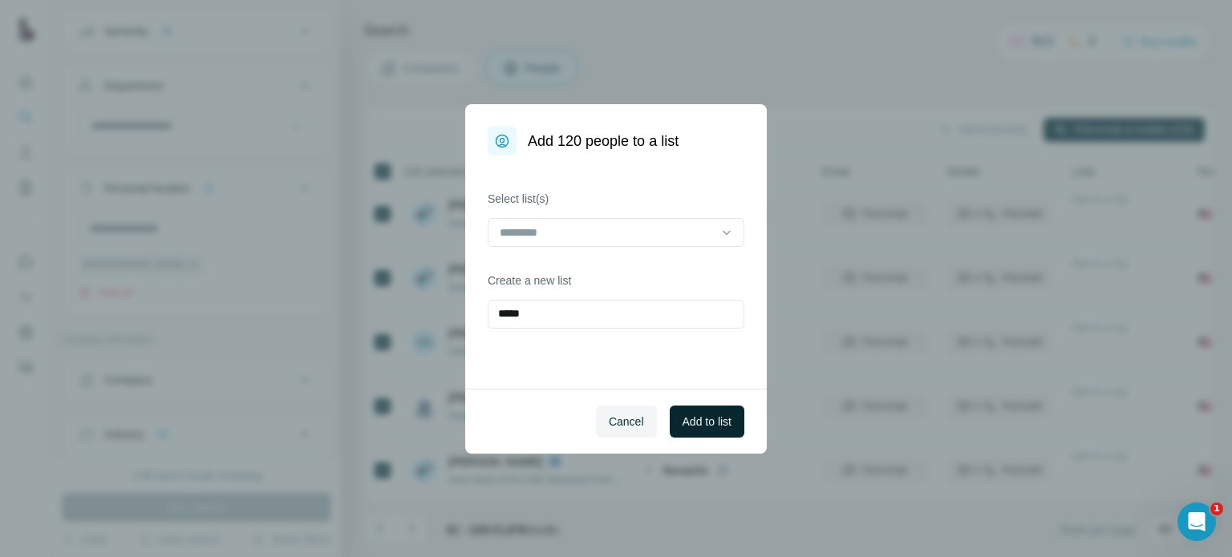
click at [731, 429] on button "Add to list" at bounding box center [707, 422] width 75 height 32
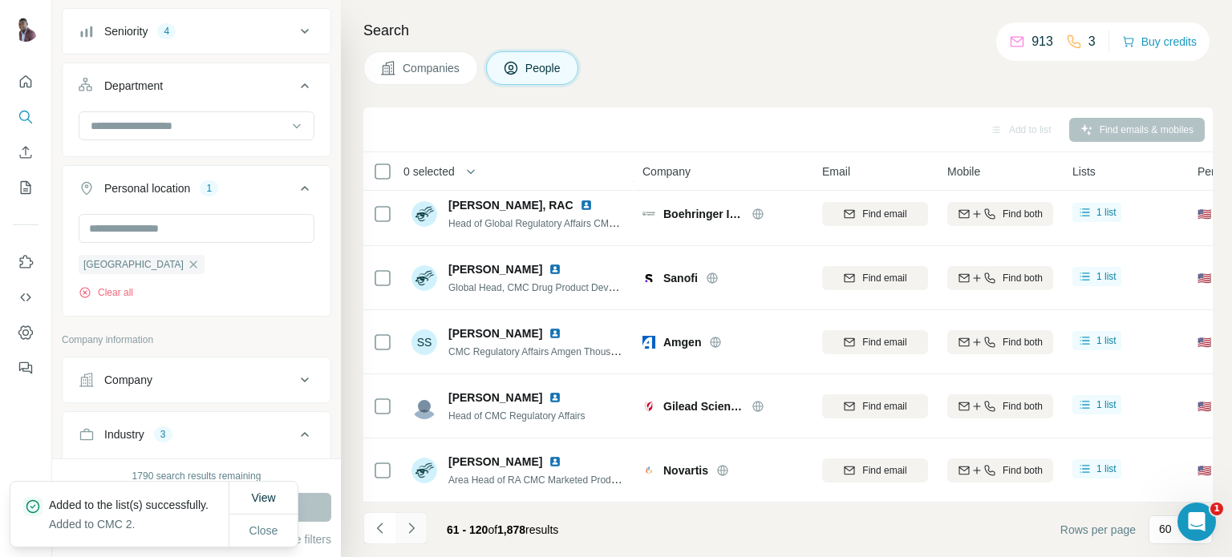
click at [407, 526] on icon "Navigate to next page" at bounding box center [411, 529] width 16 height 16
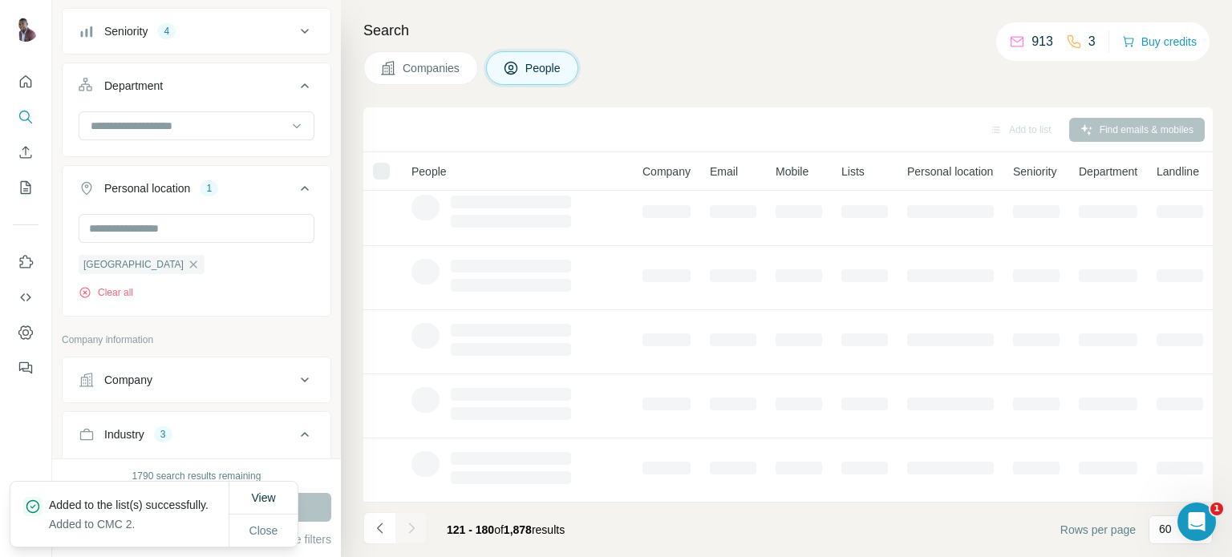
scroll to position [337, 0]
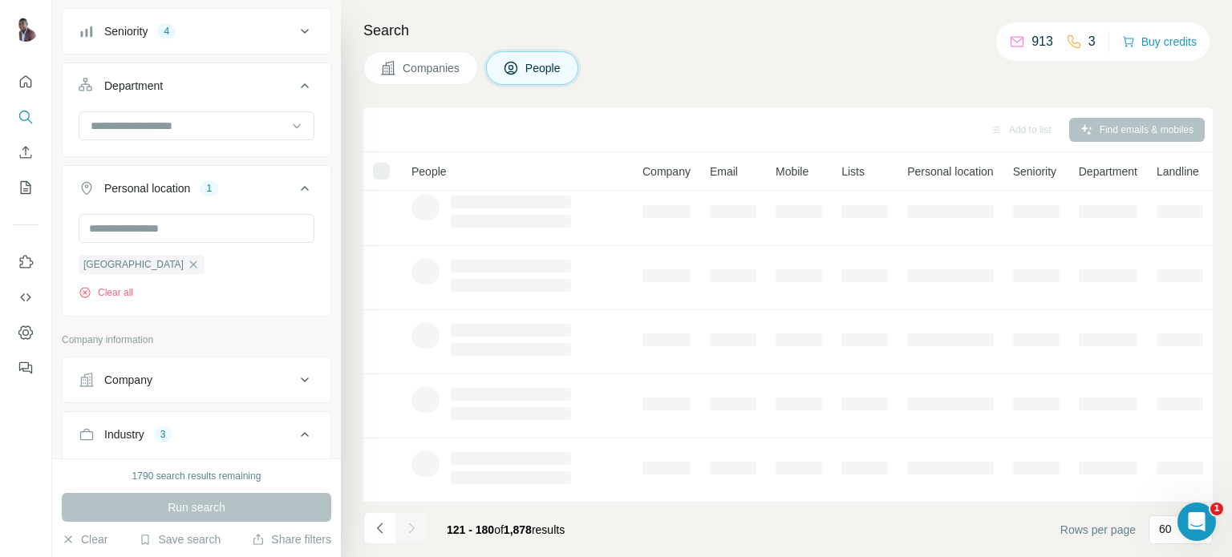
click at [382, 177] on div at bounding box center [381, 171] width 17 height 17
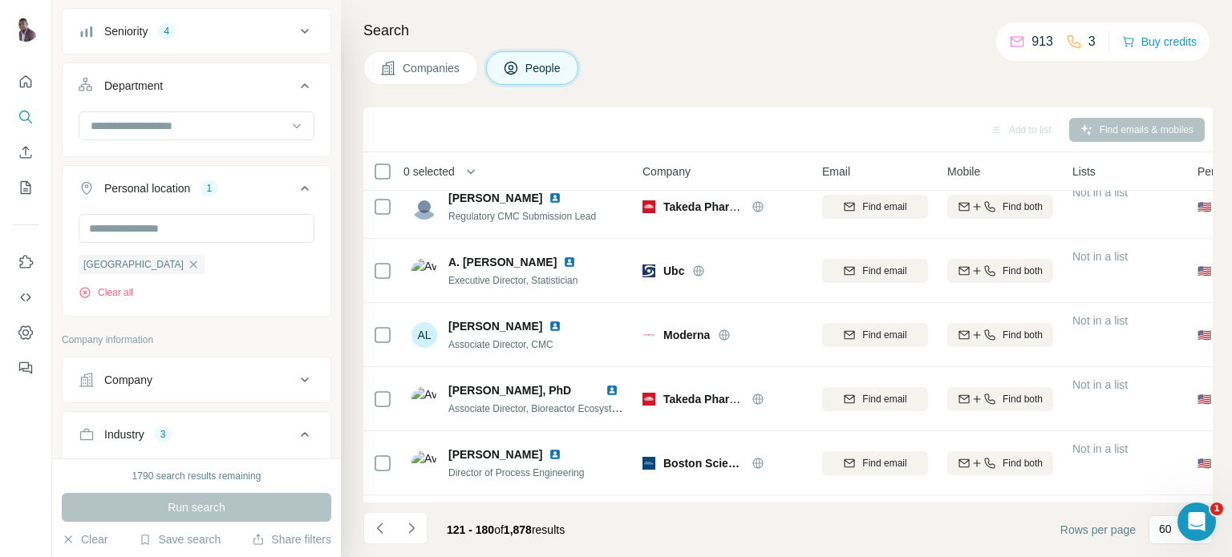
scroll to position [3545, 0]
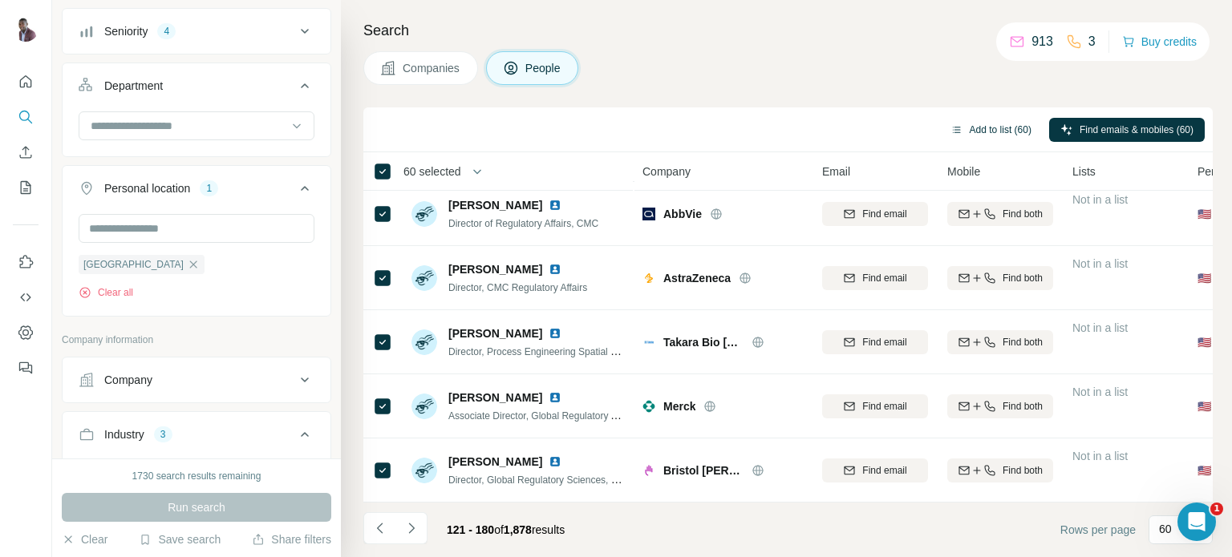
click at [954, 124] on button "Add to list (60)" at bounding box center [990, 130] width 103 height 24
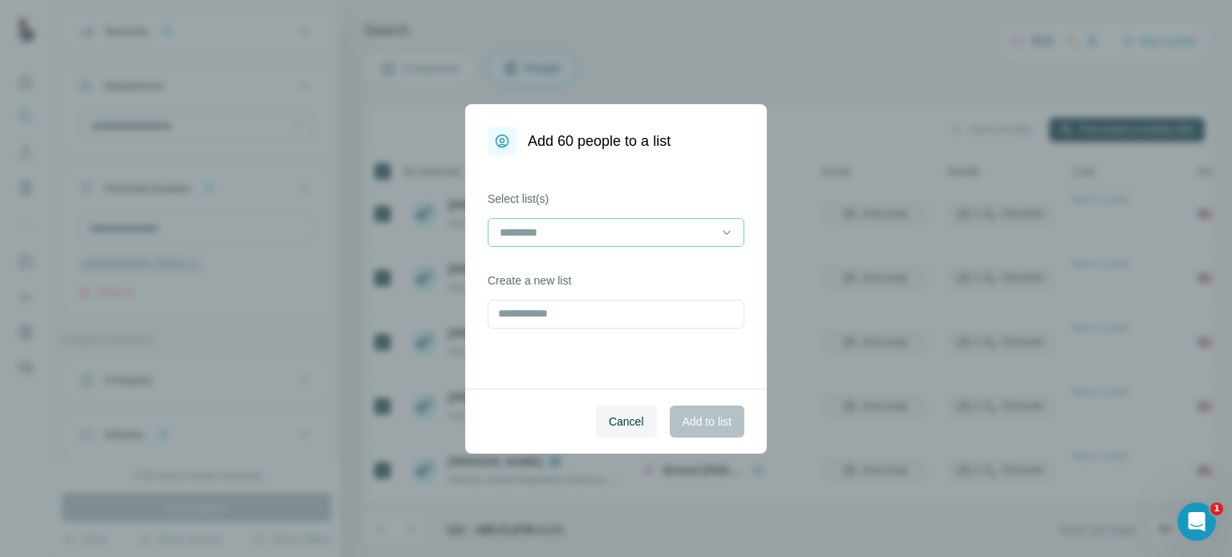
click at [656, 224] on input at bounding box center [606, 233] width 217 height 18
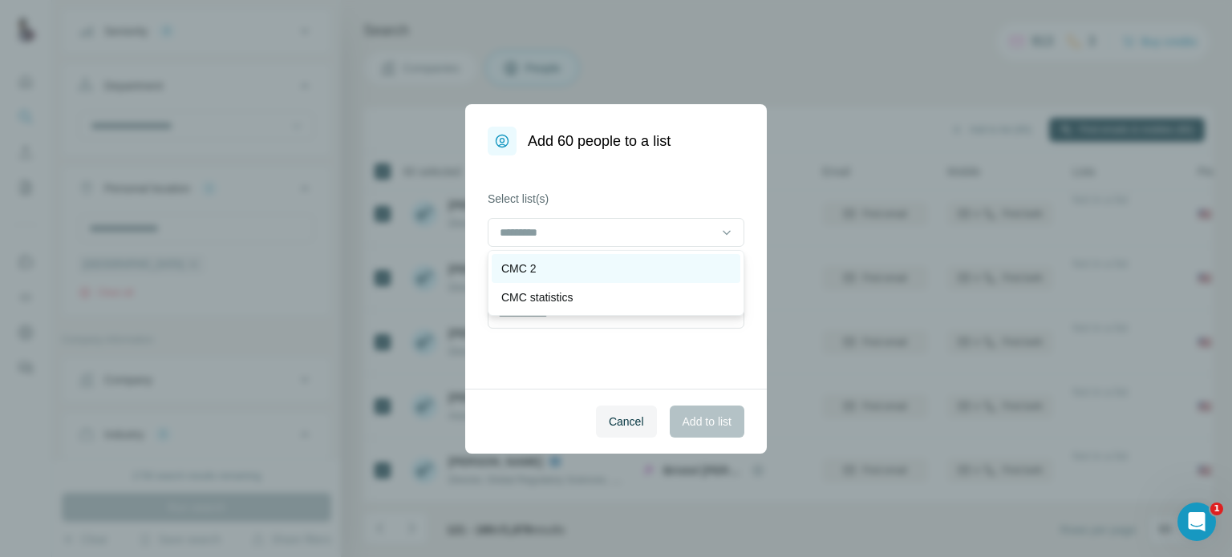
click at [539, 270] on div "CMC 2" at bounding box center [615, 269] width 229 height 16
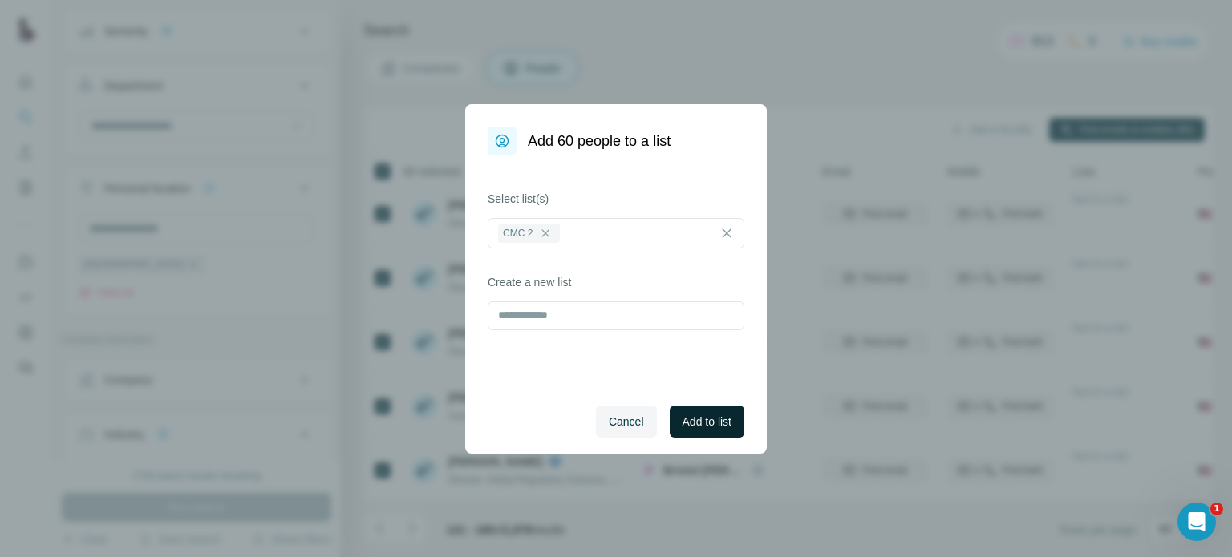
click at [725, 419] on span "Add to list" at bounding box center [707, 422] width 49 height 16
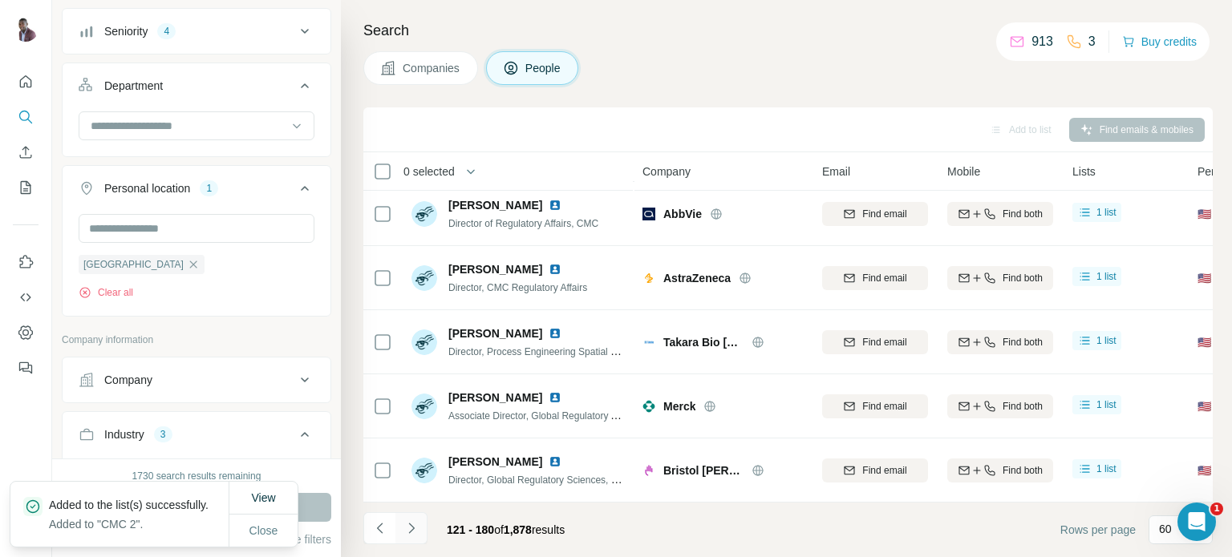
click at [411, 532] on icon "Navigate to next page" at bounding box center [411, 528] width 6 height 10
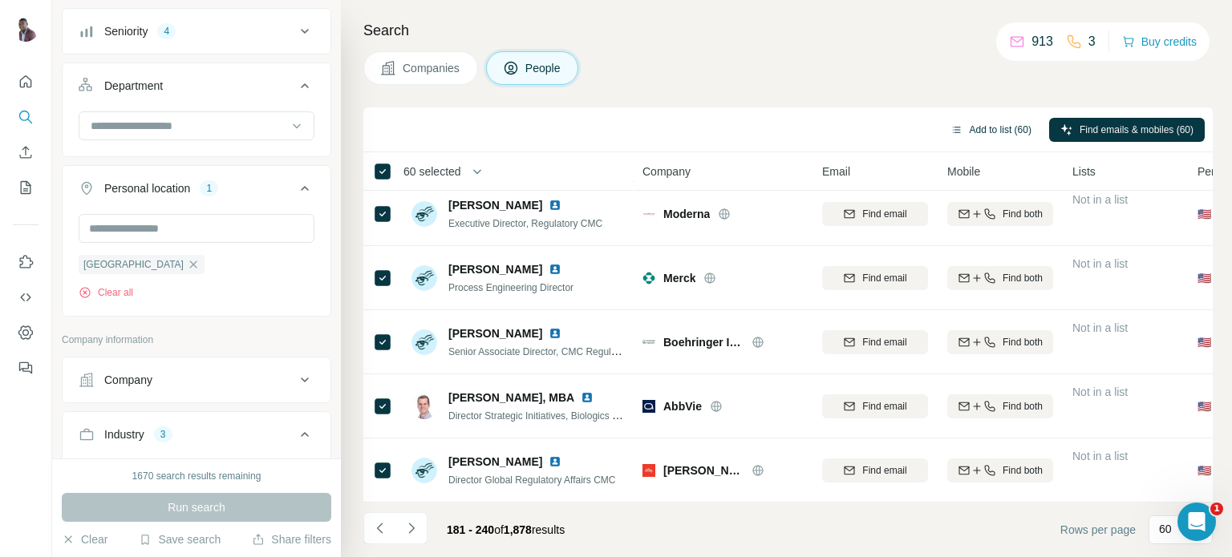
click at [998, 130] on button "Add to list (60)" at bounding box center [990, 130] width 103 height 24
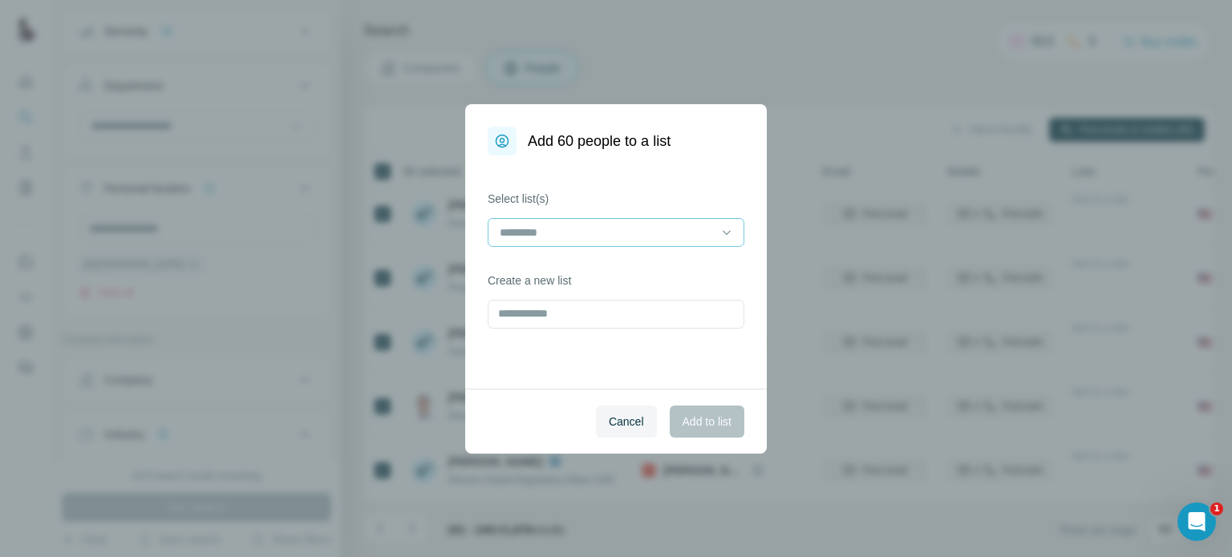
click at [706, 240] on input at bounding box center [606, 233] width 217 height 18
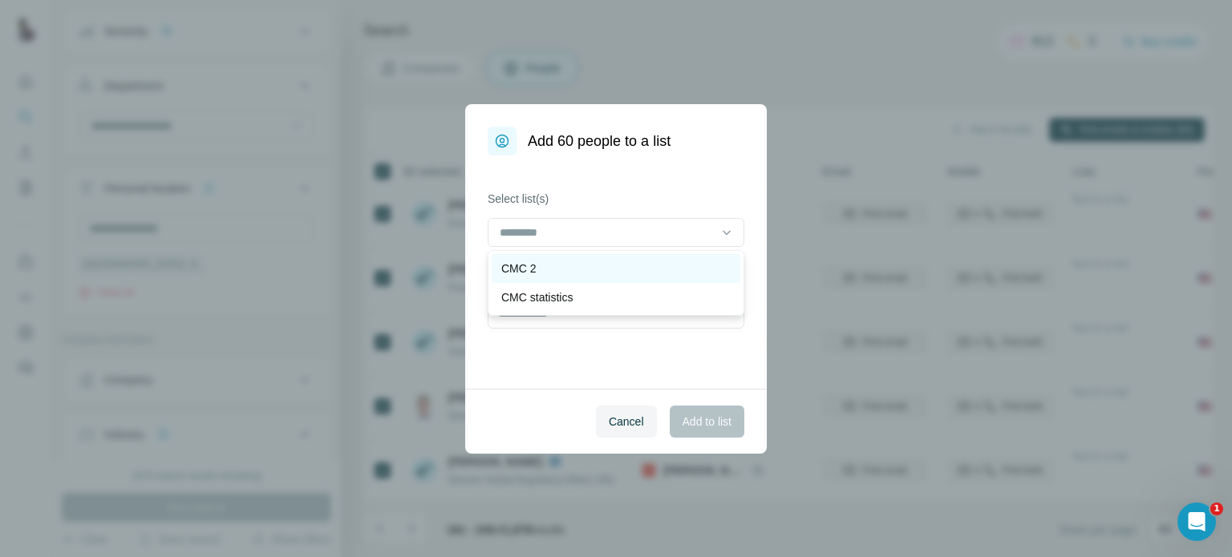
click at [560, 271] on div "CMC 2" at bounding box center [615, 269] width 229 height 16
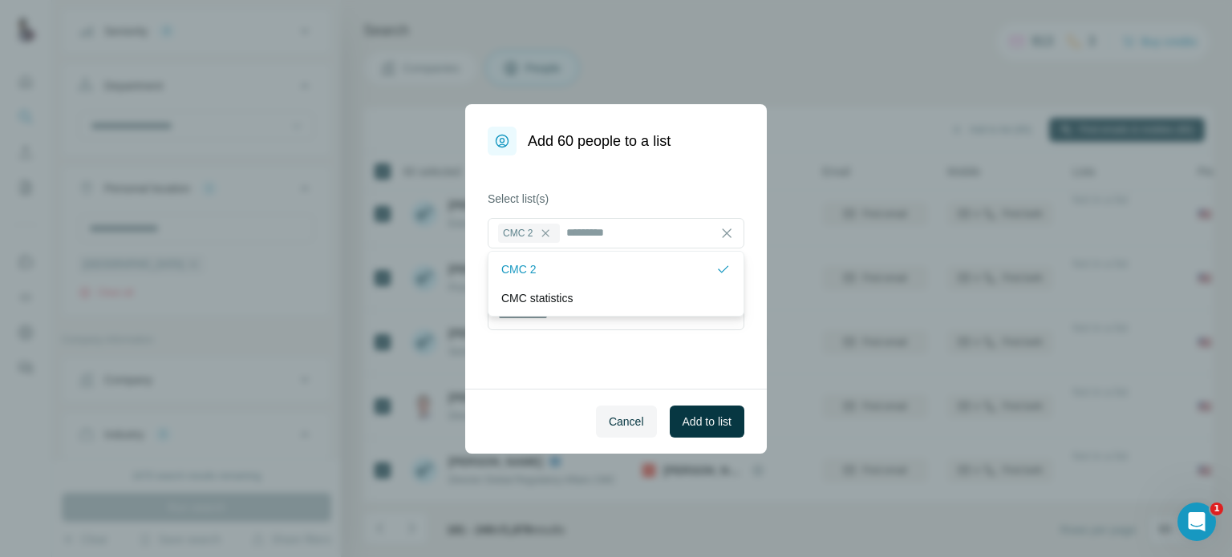
click at [560, 271] on div "CMC 2" at bounding box center [608, 269] width 214 height 16
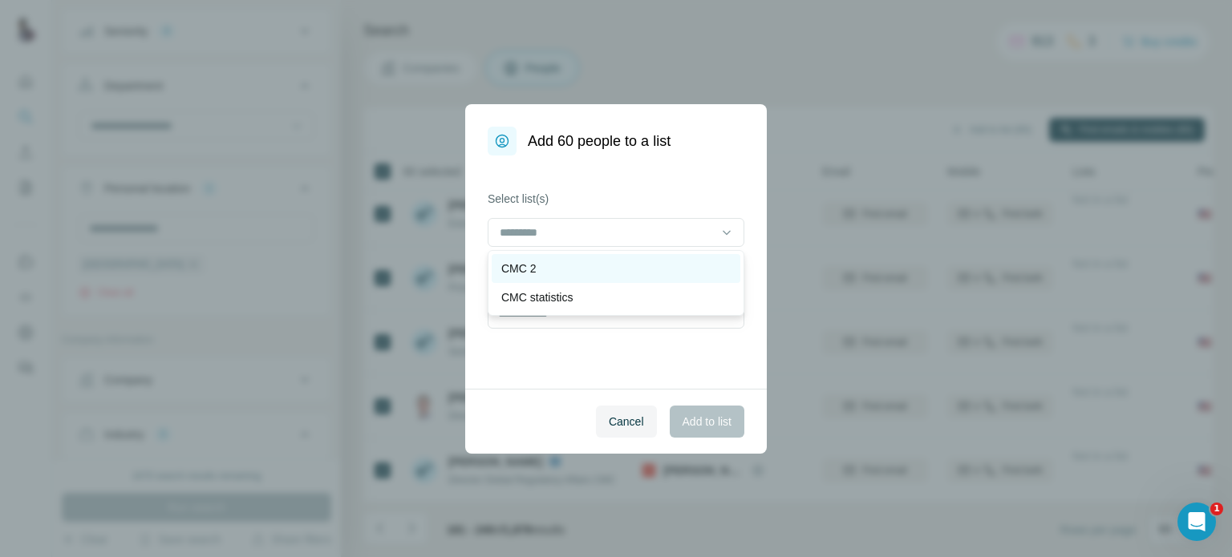
click at [610, 269] on div "CMC 2" at bounding box center [615, 269] width 229 height 16
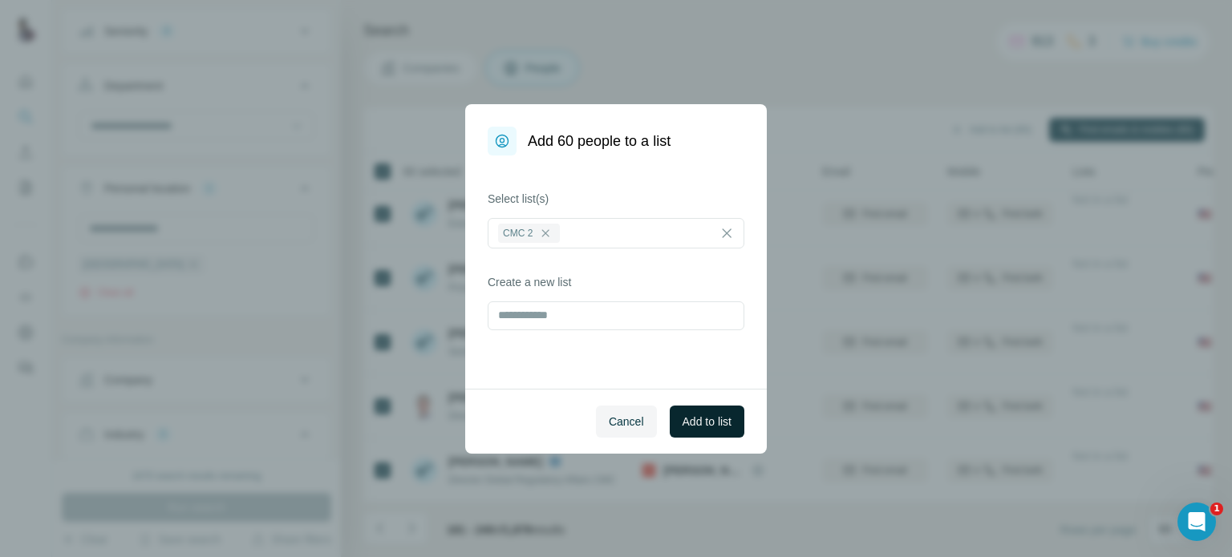
click at [698, 415] on span "Add to list" at bounding box center [707, 422] width 49 height 16
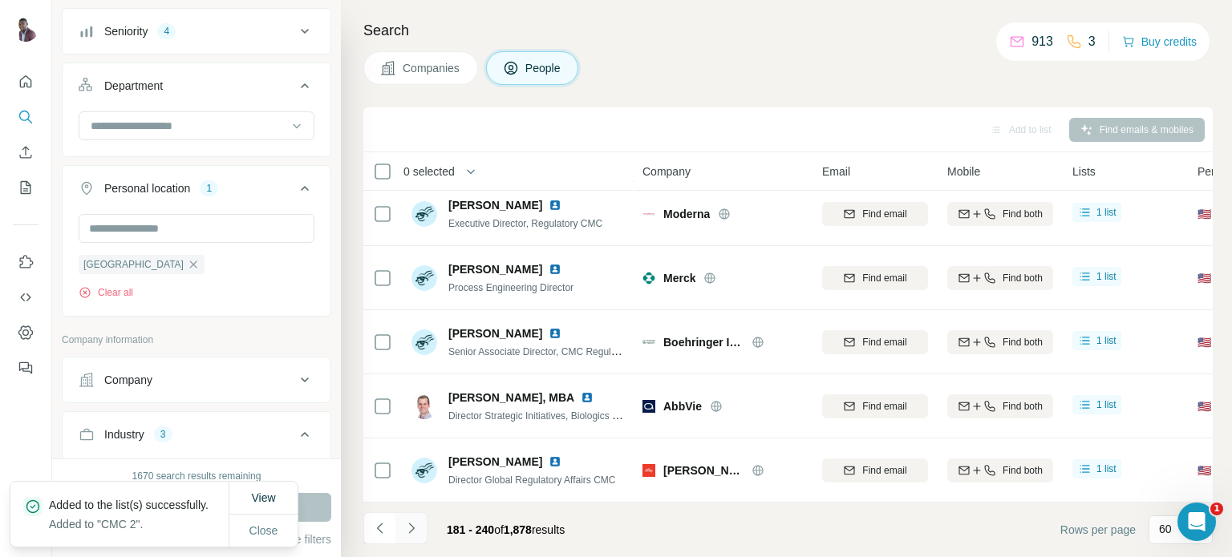
click at [415, 525] on icon "Navigate to next page" at bounding box center [411, 529] width 16 height 16
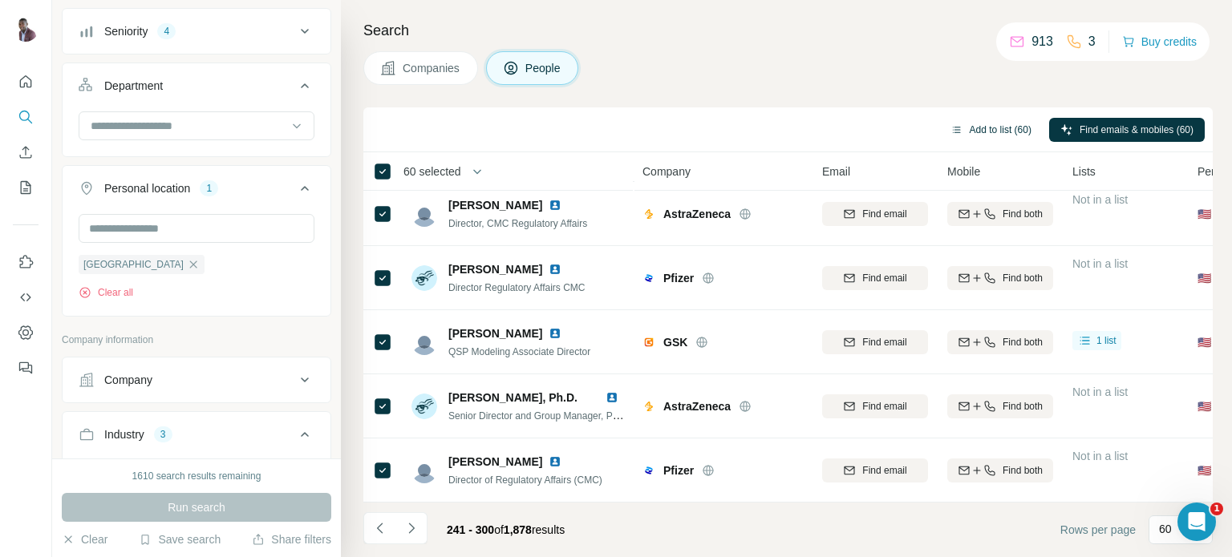
click at [982, 128] on button "Add to list (60)" at bounding box center [990, 130] width 103 height 24
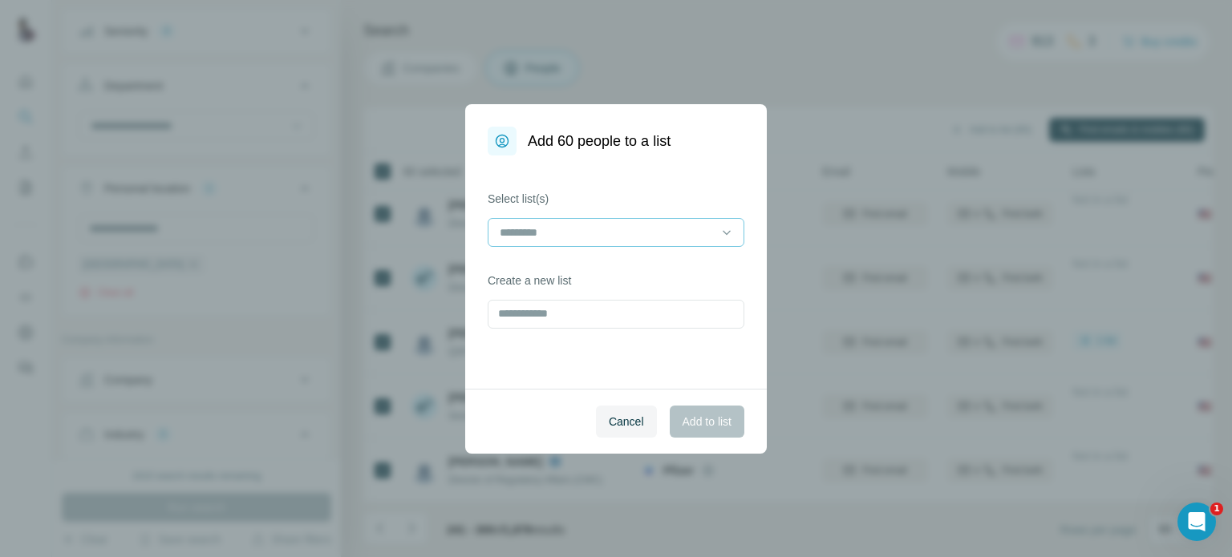
click at [701, 226] on input at bounding box center [606, 233] width 217 height 18
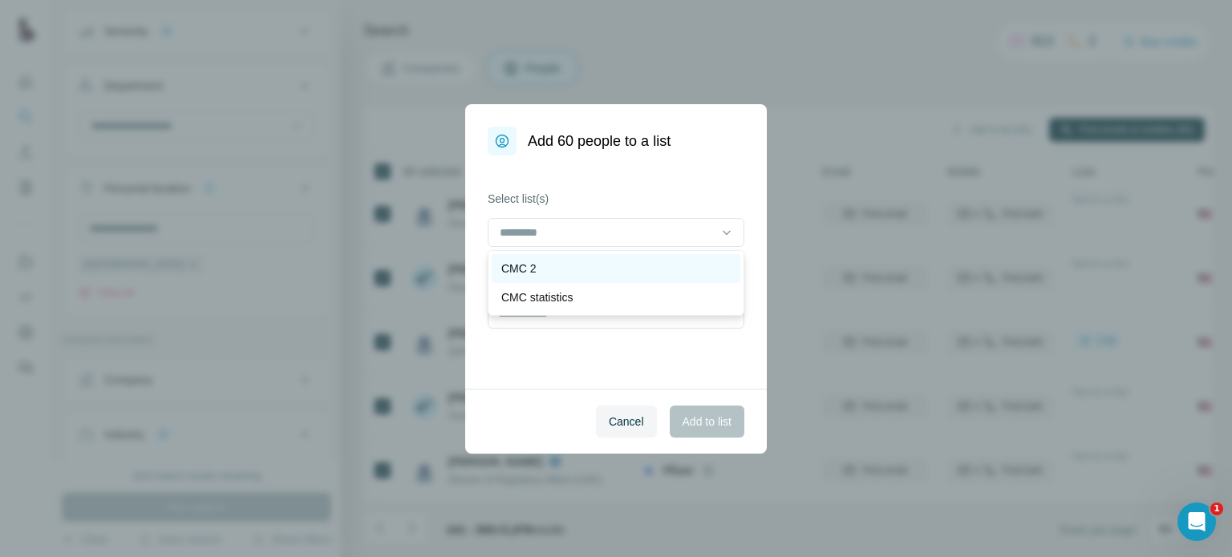
click at [549, 272] on div "CMC 2" at bounding box center [615, 269] width 229 height 16
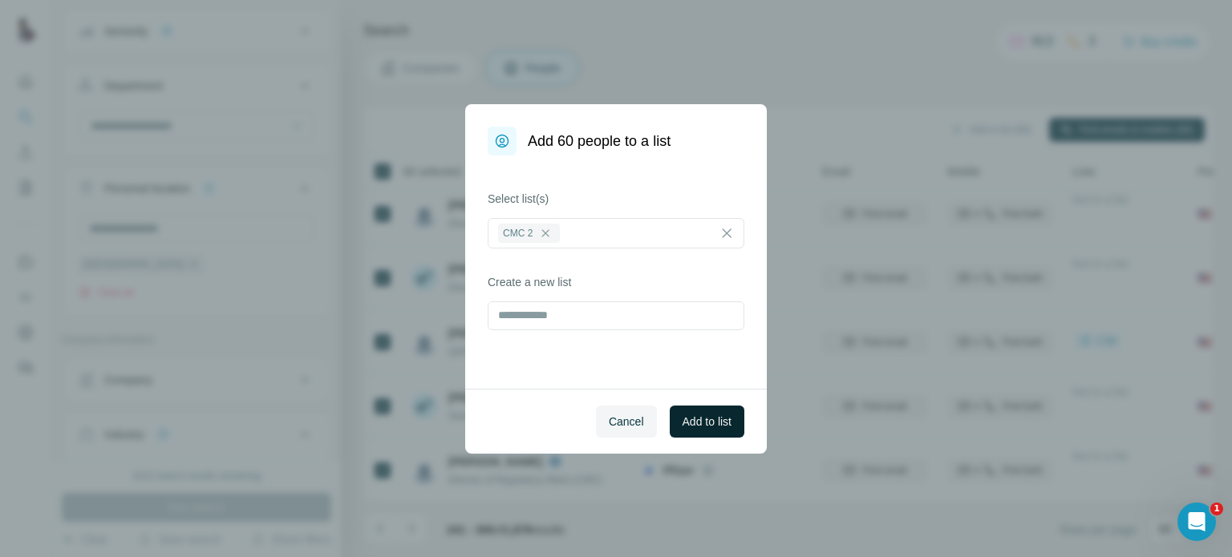
click at [690, 419] on span "Add to list" at bounding box center [707, 422] width 49 height 16
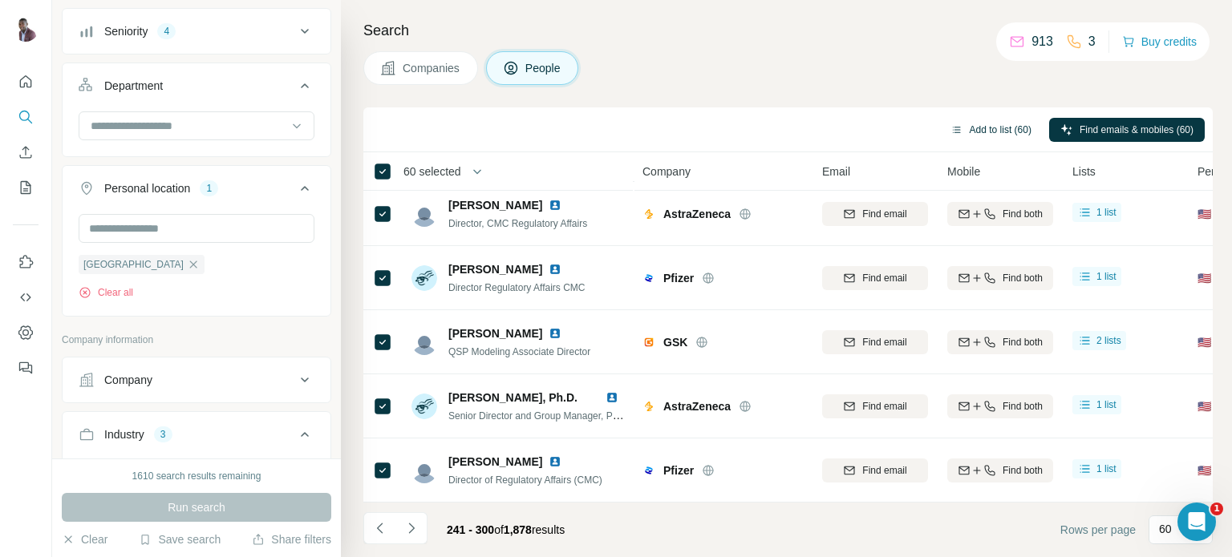
click at [1000, 128] on button "Add to list (60)" at bounding box center [990, 130] width 103 height 24
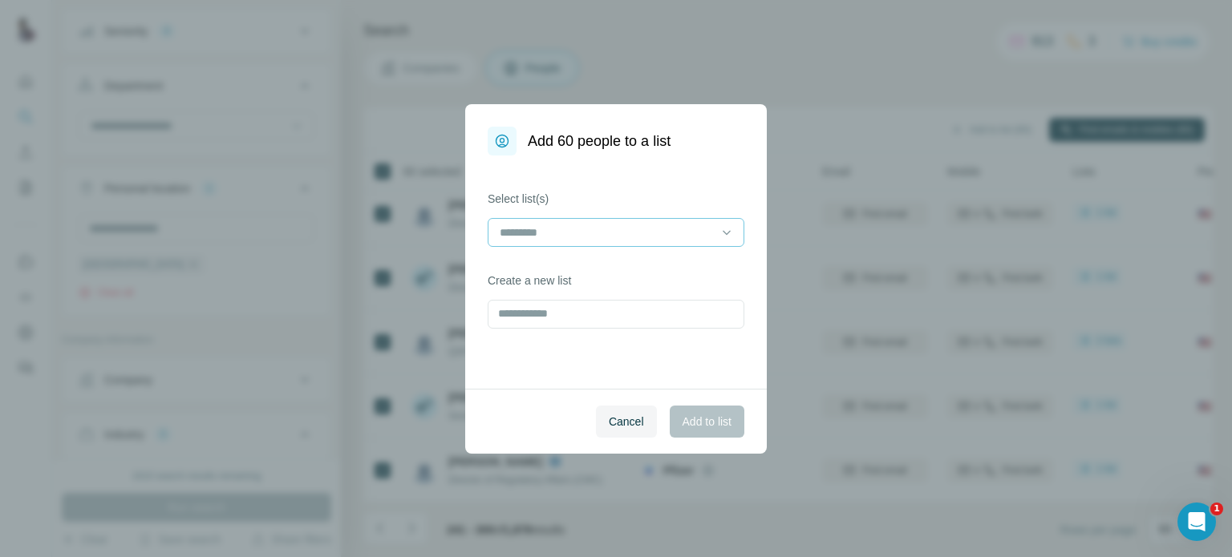
click at [594, 230] on input at bounding box center [606, 233] width 217 height 18
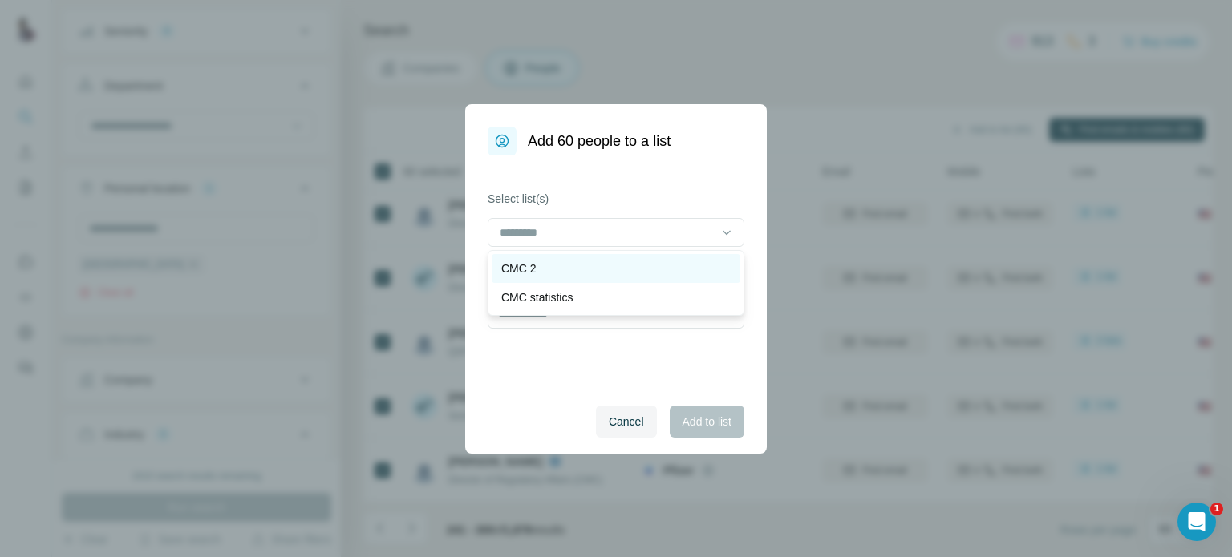
click at [549, 269] on div "CMC 2" at bounding box center [615, 269] width 229 height 16
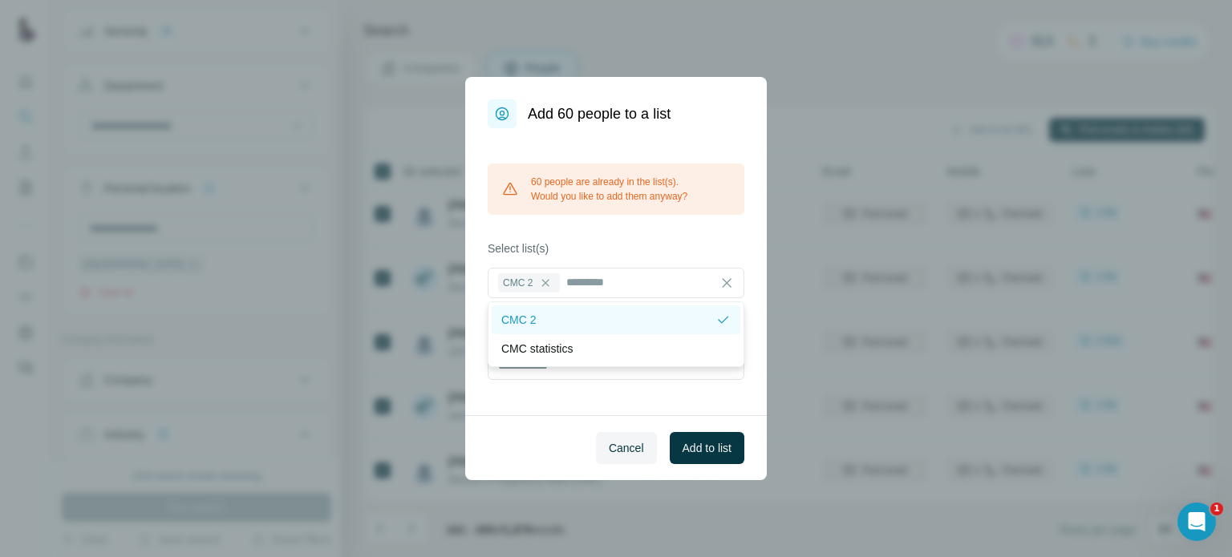
click at [574, 322] on div "CMC 2" at bounding box center [608, 320] width 214 height 16
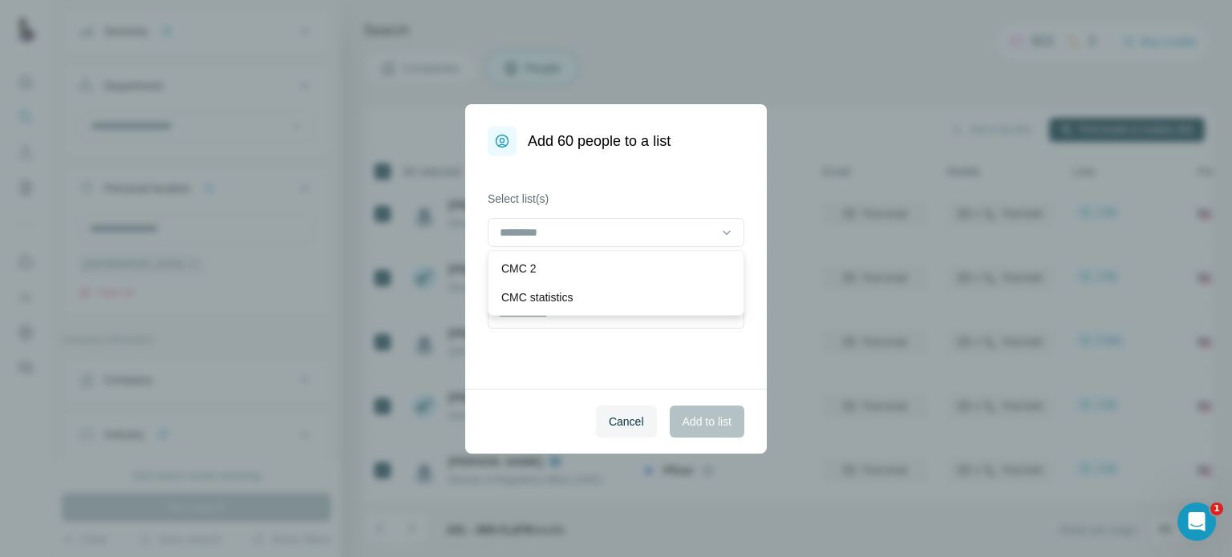
click at [810, 125] on div "Add 60 people to a list Select list(s) Create a new list Cancel Add to list" at bounding box center [616, 278] width 1232 height 557
click at [628, 414] on span "Cancel" at bounding box center [626, 422] width 35 height 16
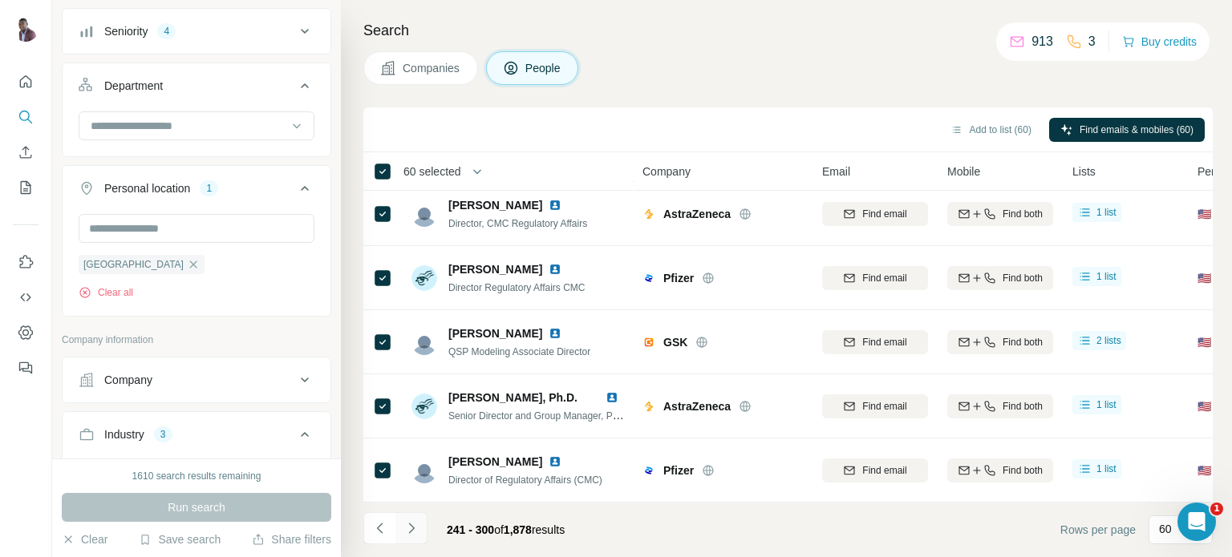
click at [410, 529] on icon "Navigate to next page" at bounding box center [411, 529] width 16 height 16
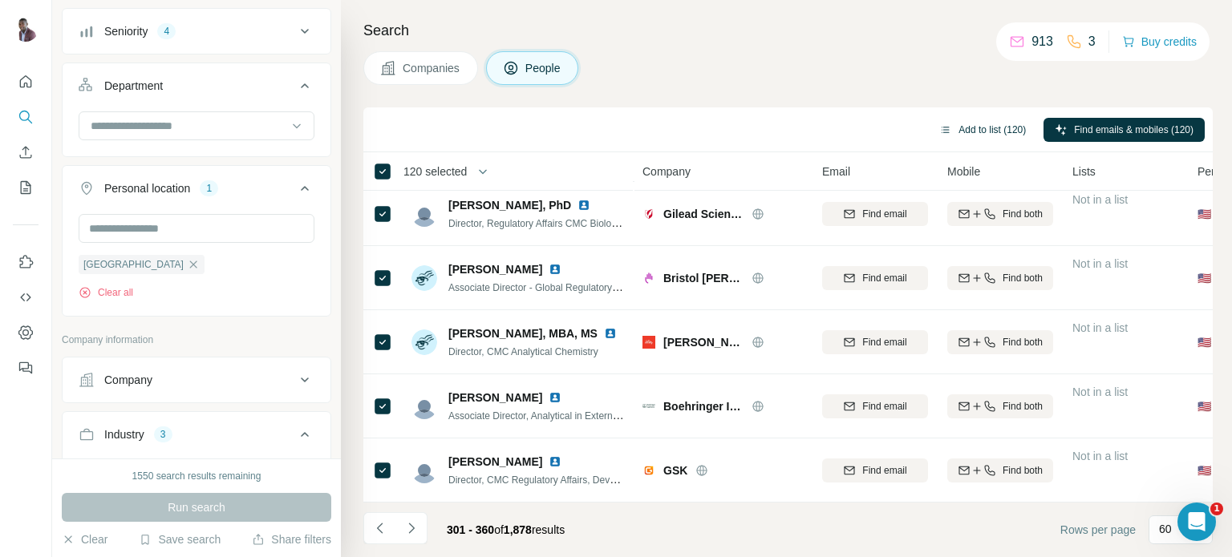
click at [954, 118] on button "Add to list (120)" at bounding box center [982, 130] width 109 height 24
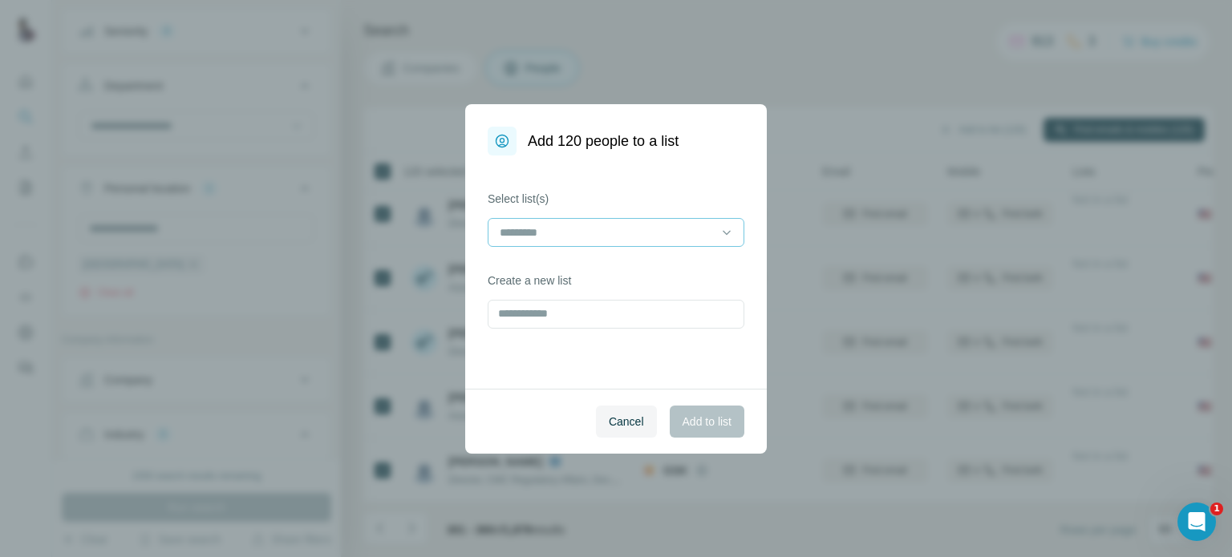
click at [664, 237] on input at bounding box center [606, 233] width 217 height 18
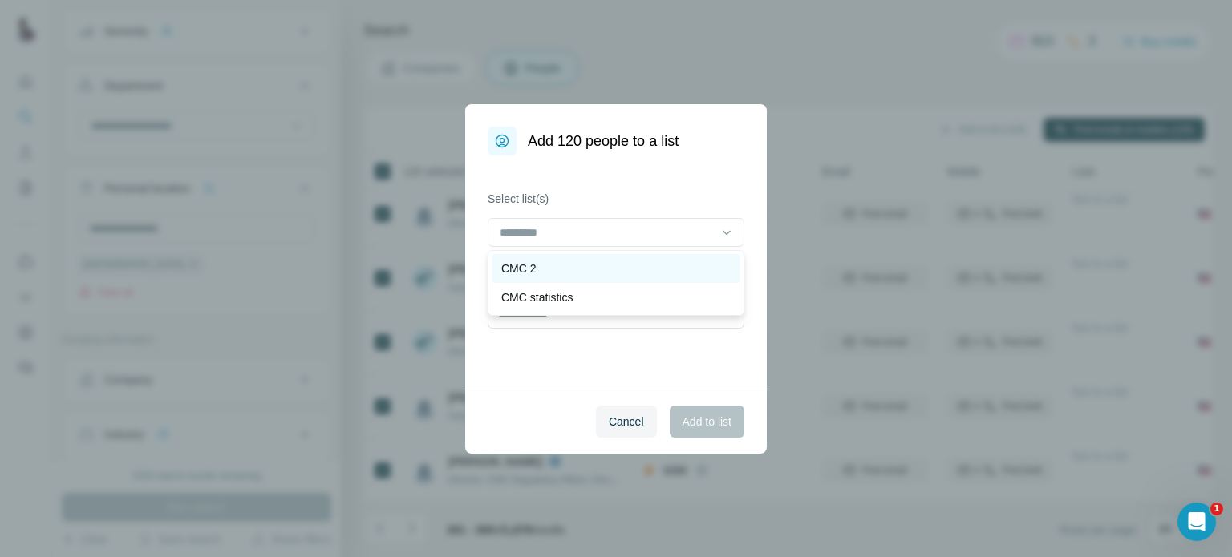
click at [543, 274] on div "CMC 2" at bounding box center [615, 269] width 229 height 16
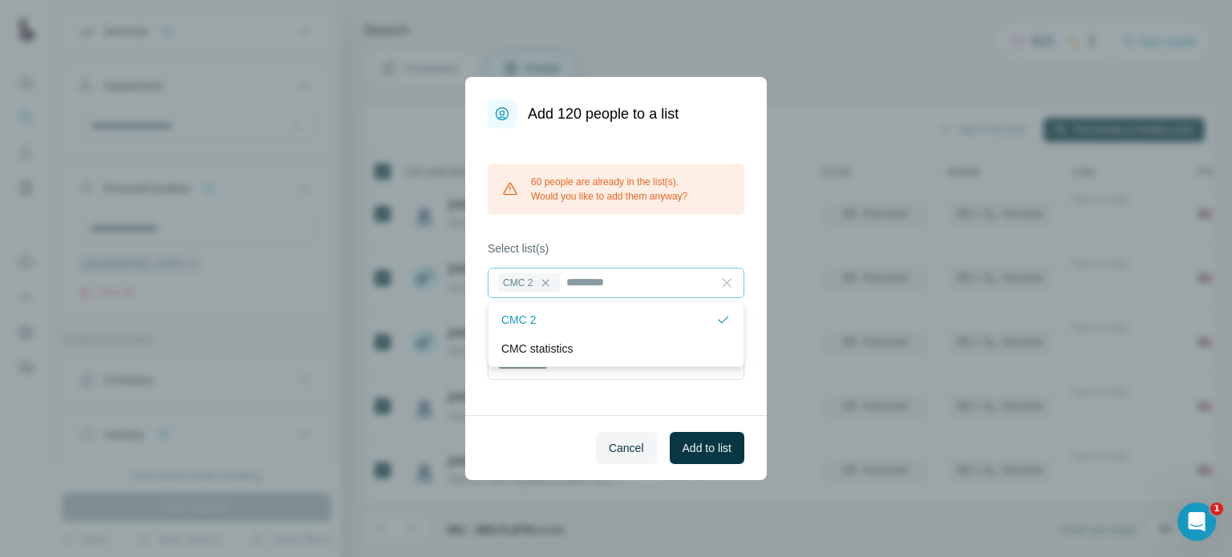
click at [725, 285] on icon at bounding box center [727, 283] width 16 height 16
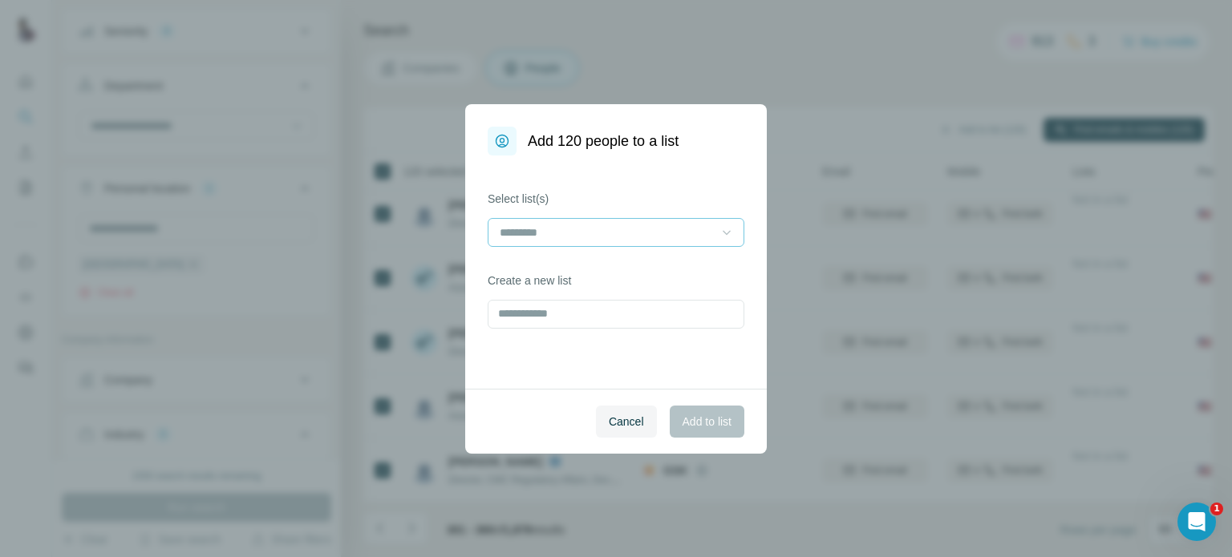
click at [632, 71] on div "Add 120 people to a list Select list(s) Create a new list Cancel Add to list" at bounding box center [616, 278] width 1232 height 557
drag, startPoint x: 632, startPoint y: 71, endPoint x: 626, endPoint y: 476, distance: 404.3
click at [626, 476] on div "Add 120 people to a list Select list(s) Create a new list Cancel Add to list" at bounding box center [616, 278] width 1232 height 557
click at [626, 424] on span "Cancel" at bounding box center [626, 422] width 35 height 16
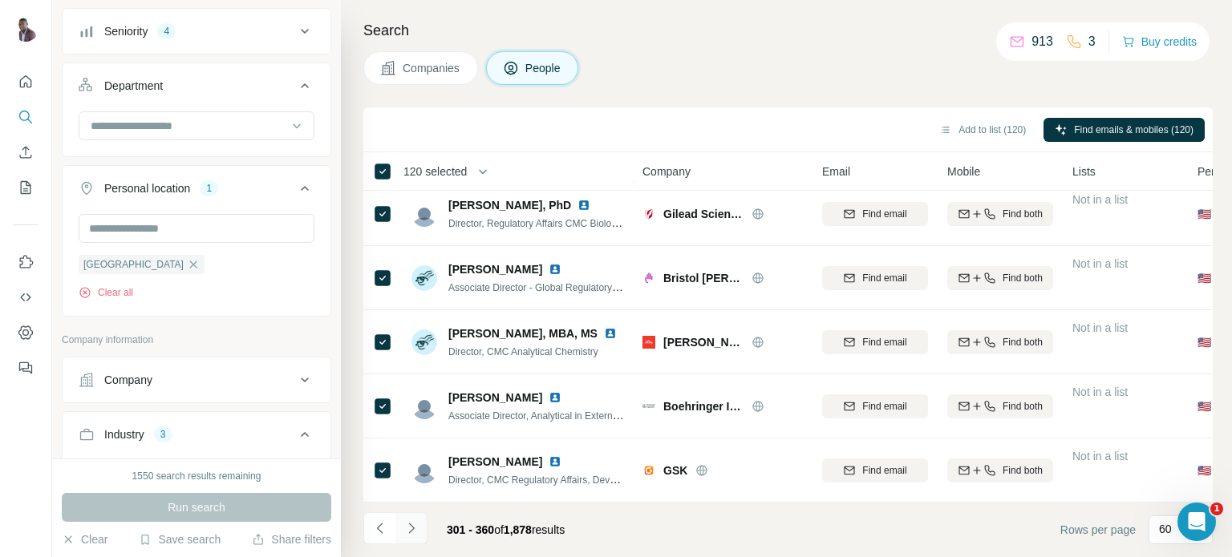
click at [415, 527] on icon "Navigate to next page" at bounding box center [411, 529] width 16 height 16
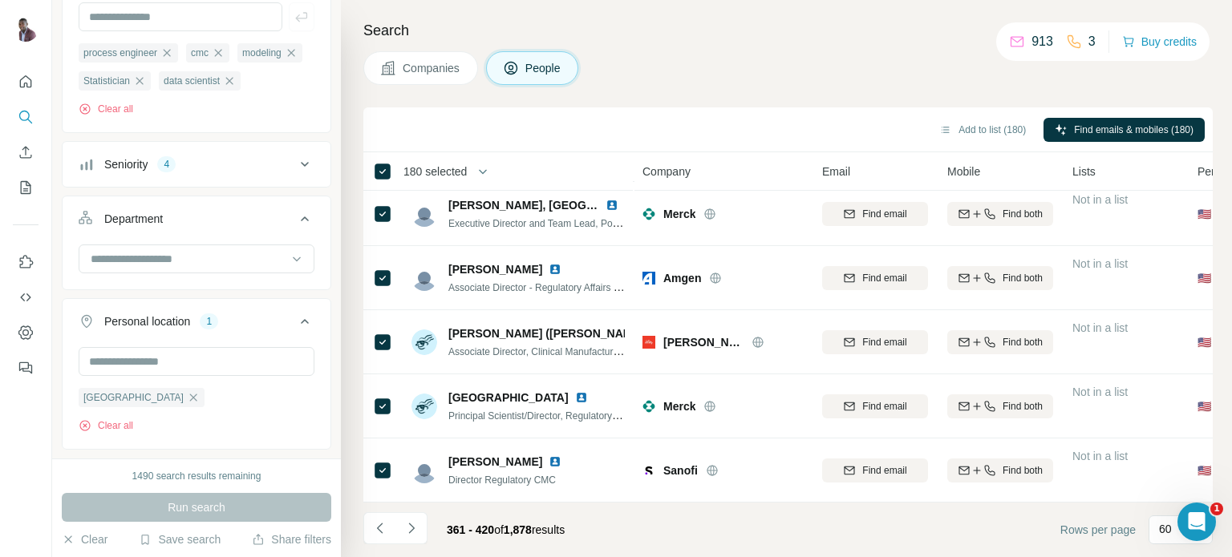
scroll to position [0, 0]
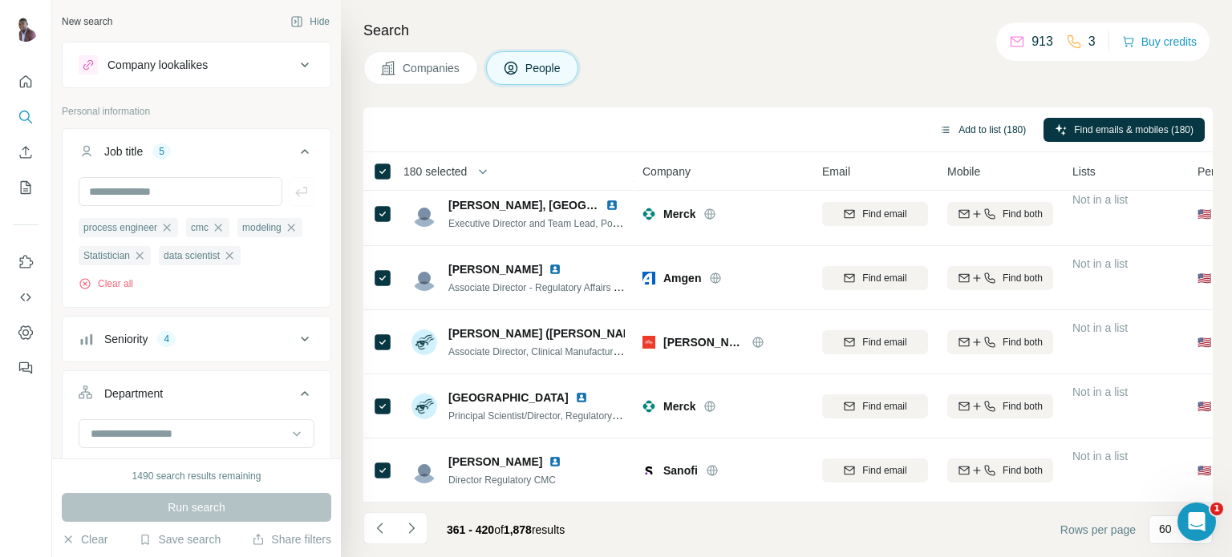
click at [942, 128] on button "Add to list (180)" at bounding box center [982, 130] width 109 height 24
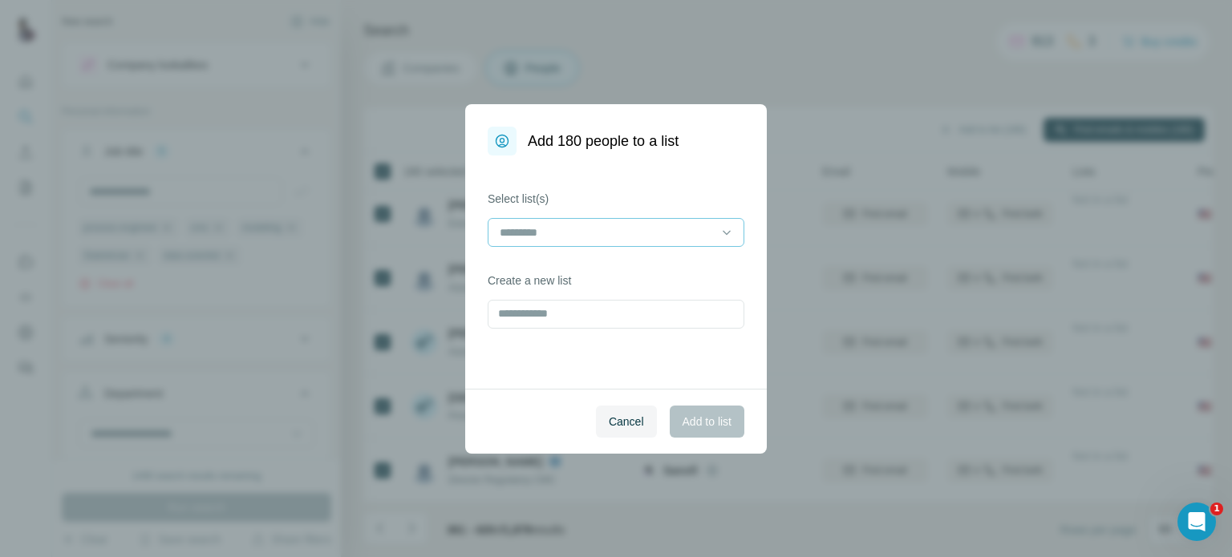
click at [622, 228] on input at bounding box center [606, 233] width 217 height 18
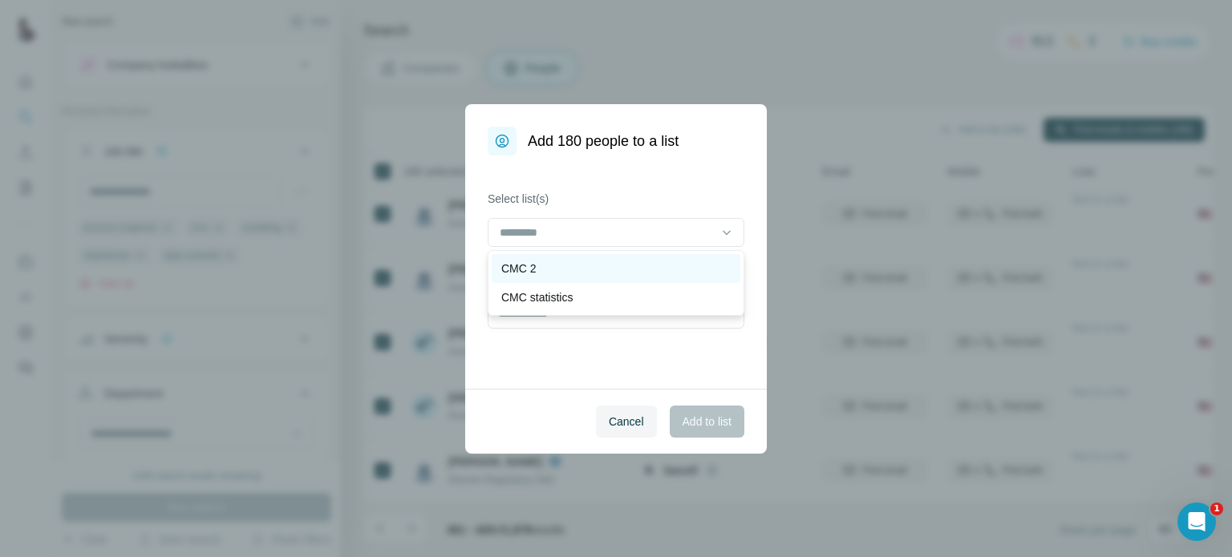
click at [561, 267] on div "CMC 2" at bounding box center [615, 269] width 229 height 16
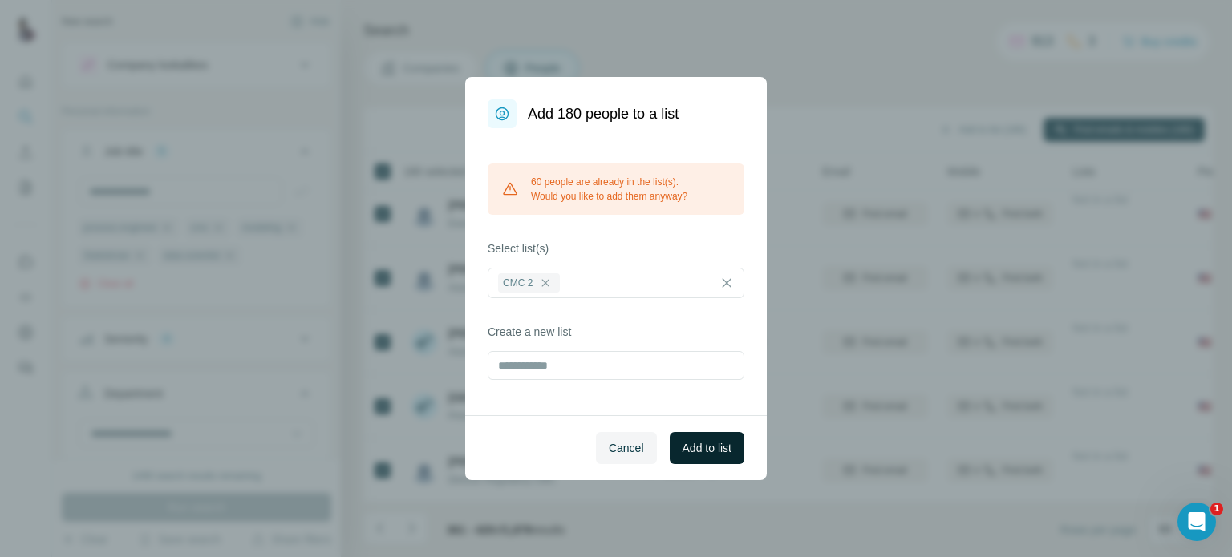
click at [703, 449] on span "Add to list" at bounding box center [707, 448] width 49 height 16
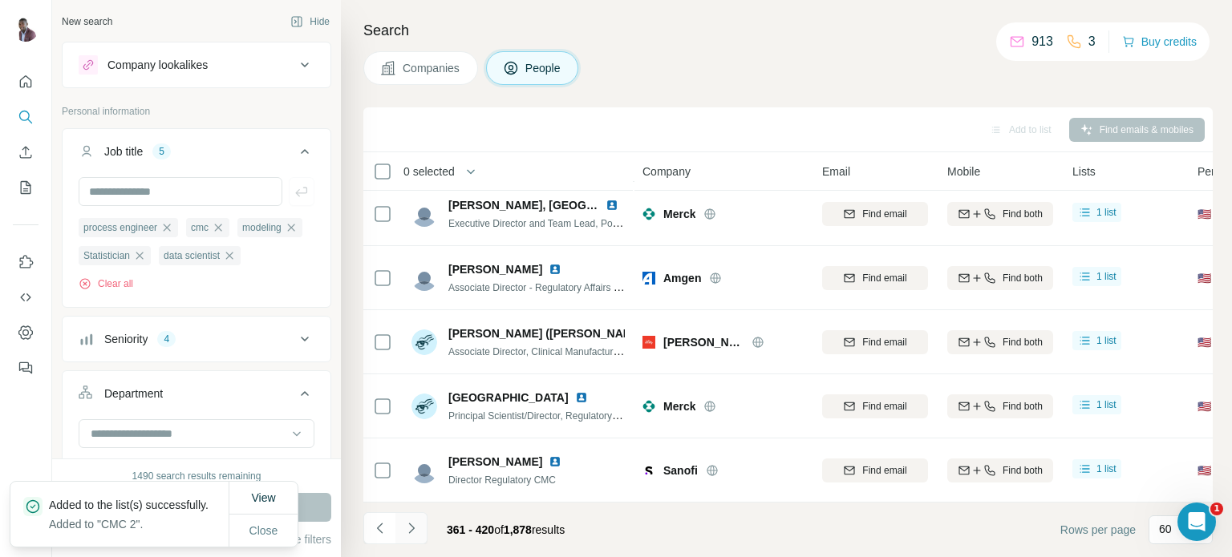
click at [408, 531] on icon "Navigate to next page" at bounding box center [411, 529] width 16 height 16
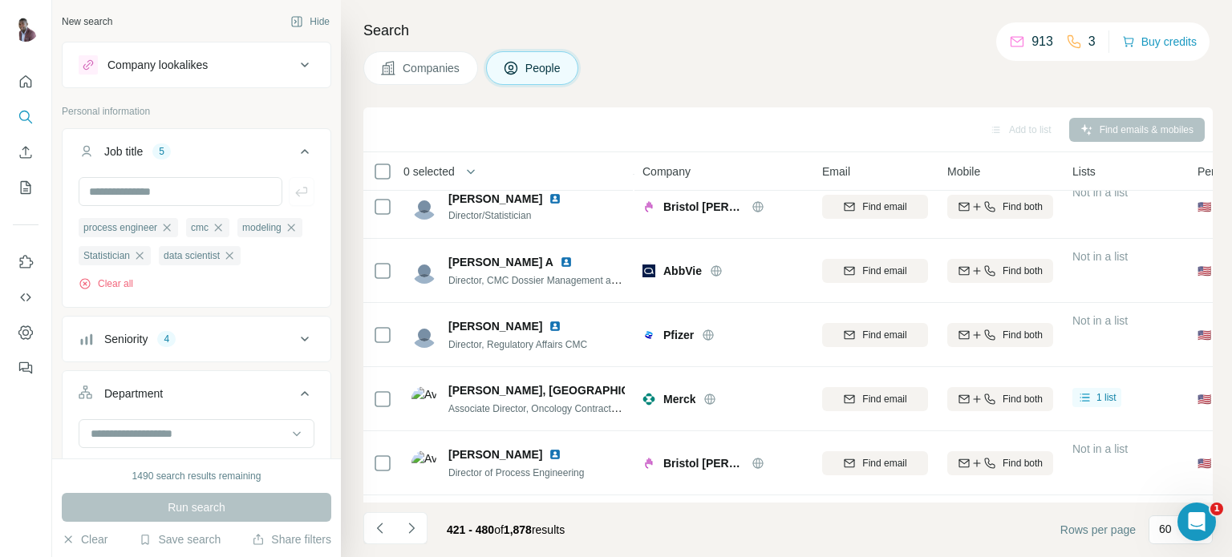
scroll to position [3545, 0]
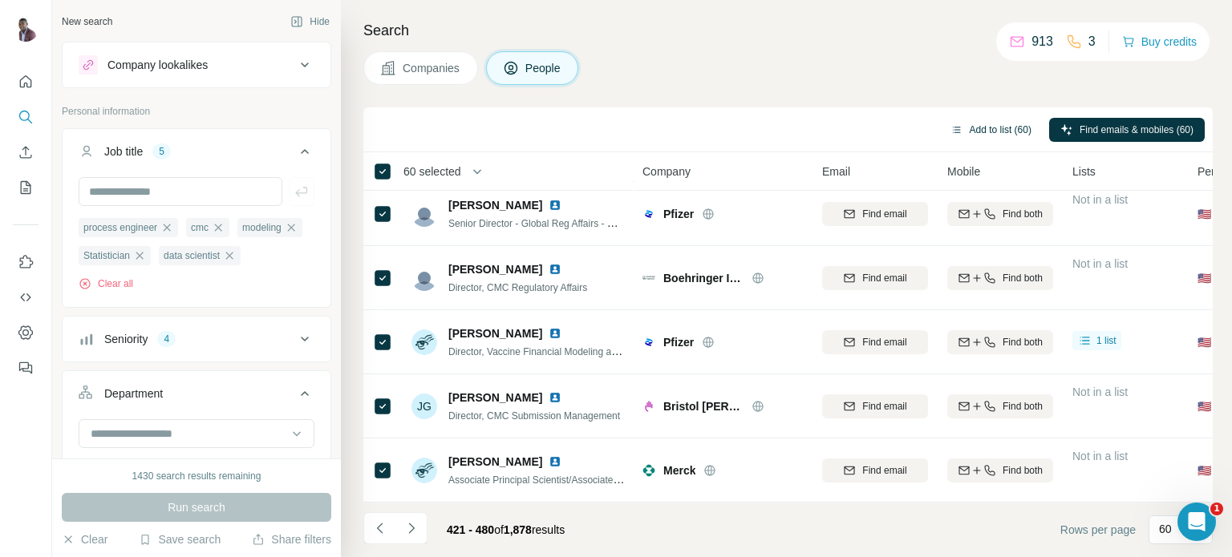
click at [966, 124] on button "Add to list (60)" at bounding box center [990, 130] width 103 height 24
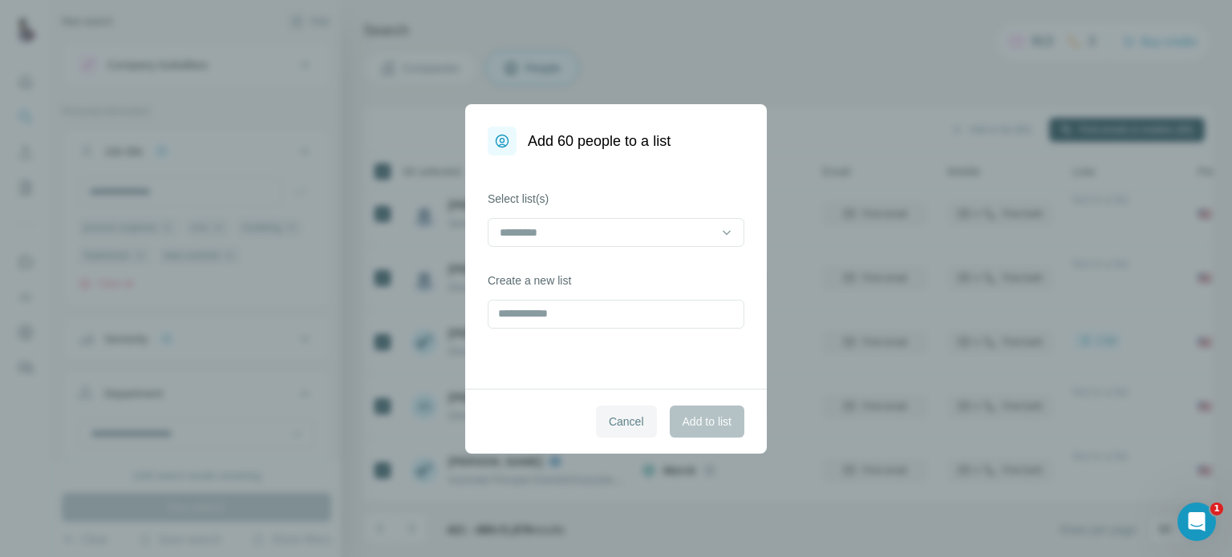
click at [626, 419] on span "Cancel" at bounding box center [626, 422] width 35 height 16
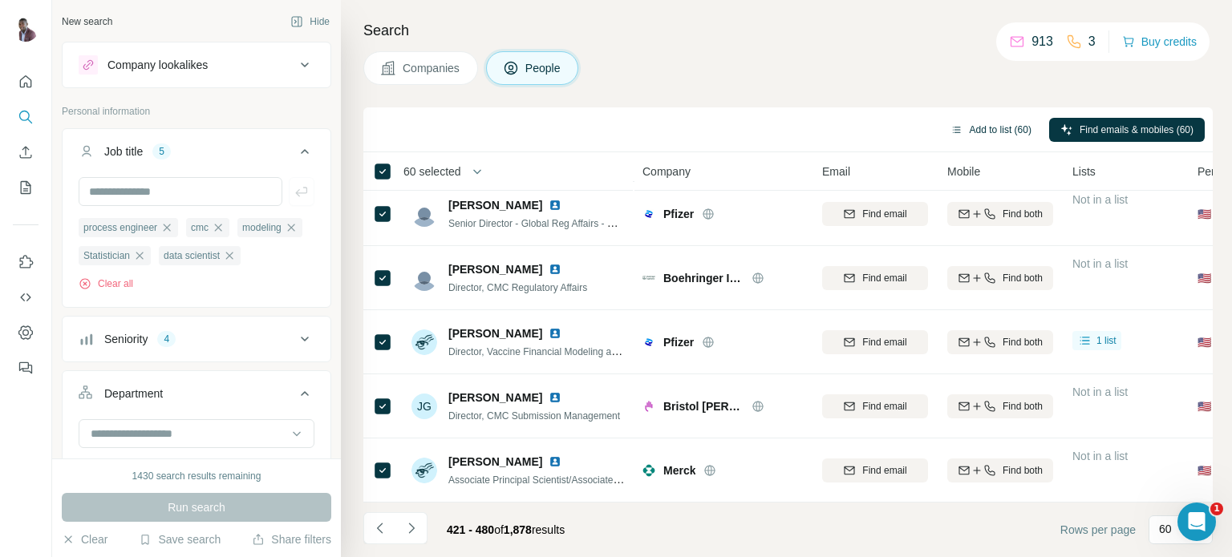
click at [962, 124] on button "Add to list (60)" at bounding box center [990, 130] width 103 height 24
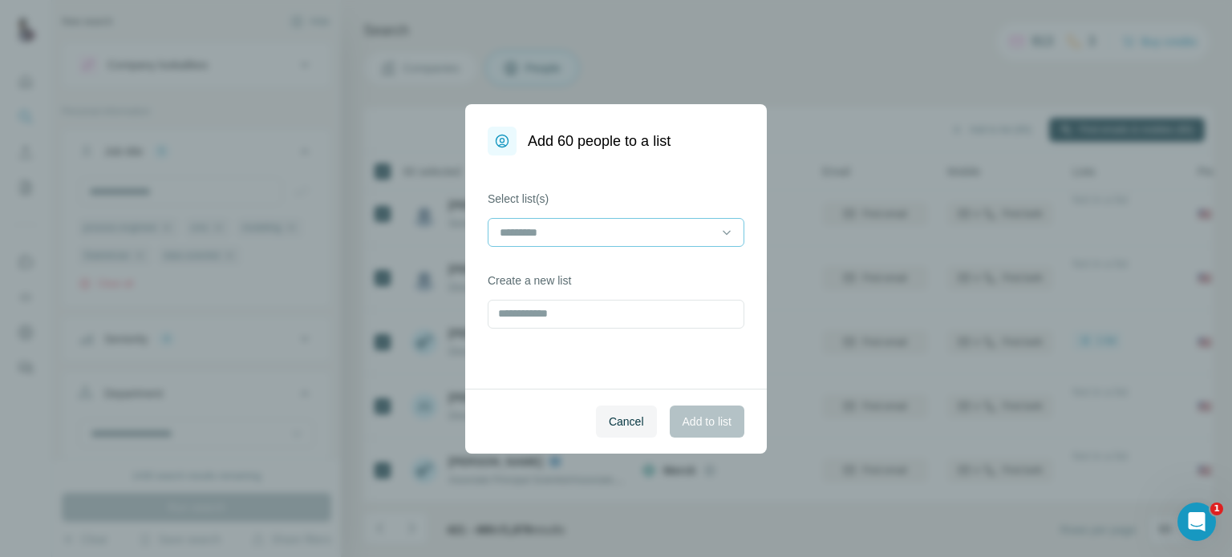
click at [642, 231] on input at bounding box center [606, 233] width 217 height 18
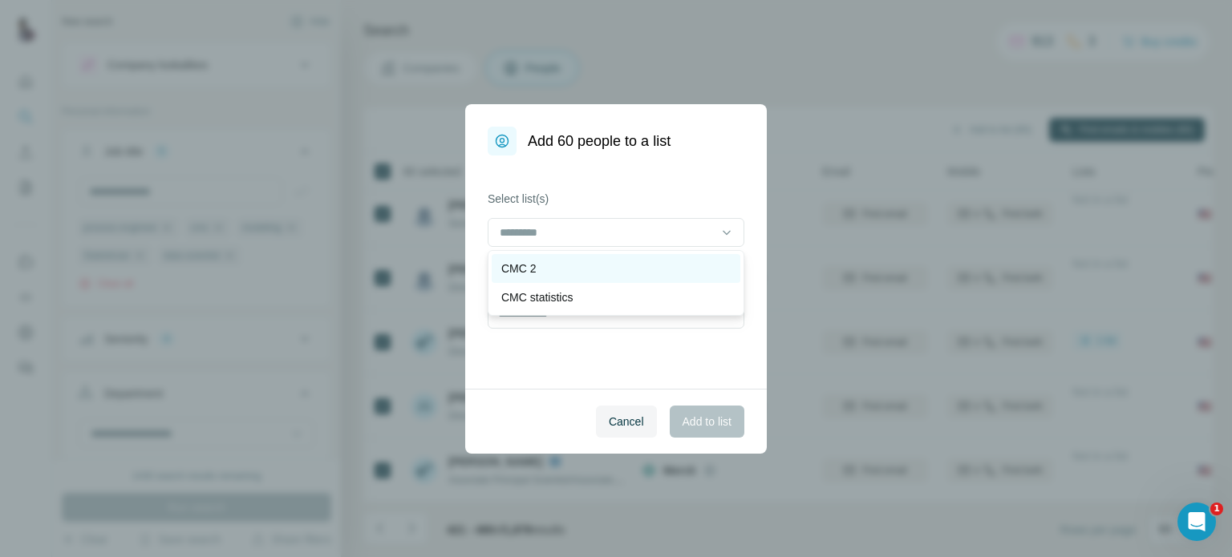
click at [550, 274] on div "CMC 2" at bounding box center [615, 269] width 229 height 16
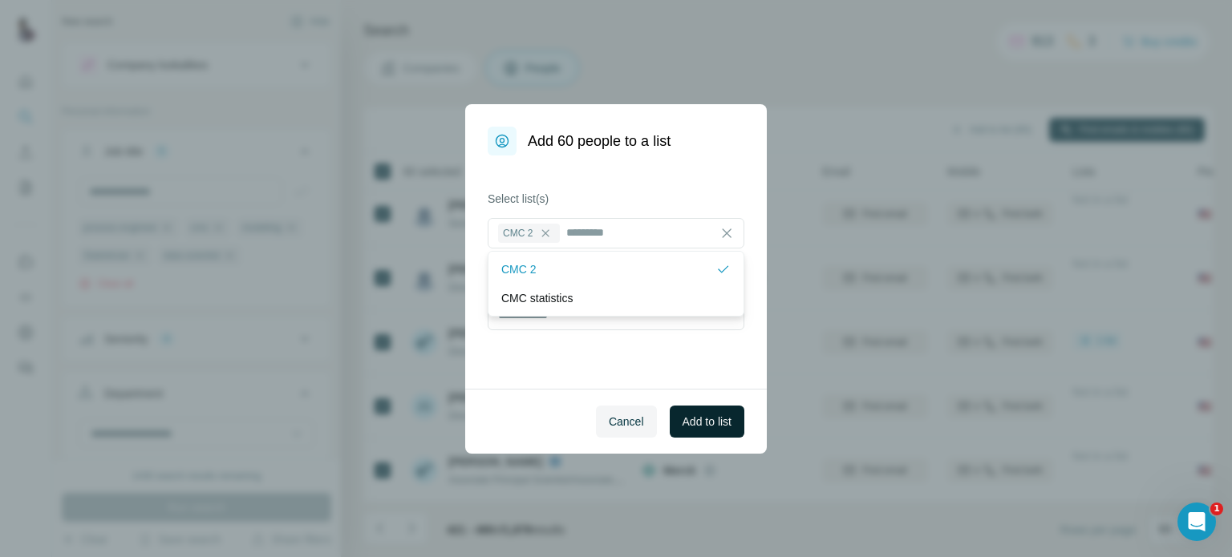
click at [703, 423] on span "Add to list" at bounding box center [707, 422] width 49 height 16
